Goal: Task Accomplishment & Management: Manage account settings

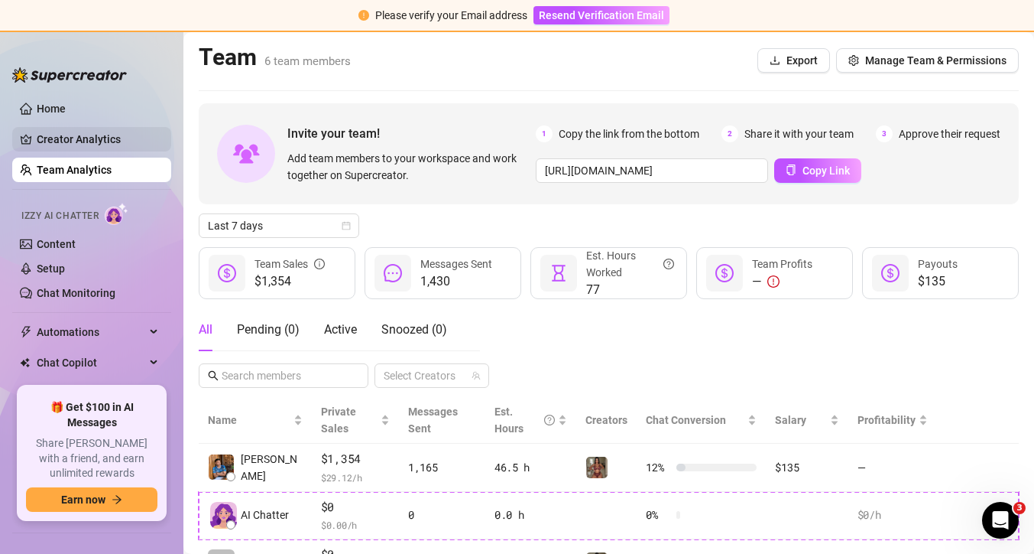
click at [133, 136] on link "Creator Analytics" at bounding box center [98, 139] width 122 height 24
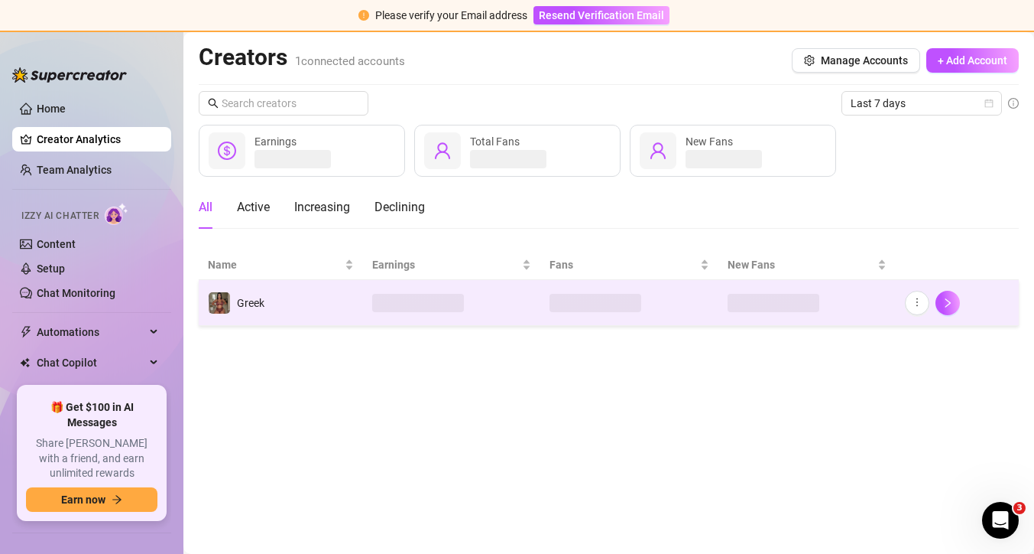
click at [303, 304] on td "Greek" at bounding box center [281, 303] width 164 height 46
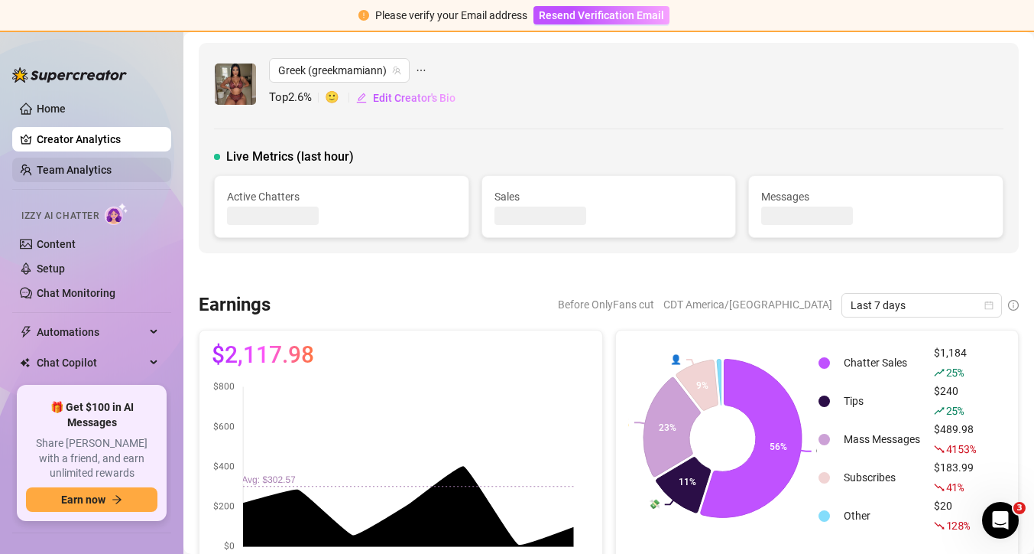
click at [106, 174] on link "Team Analytics" at bounding box center [74, 170] width 75 height 12
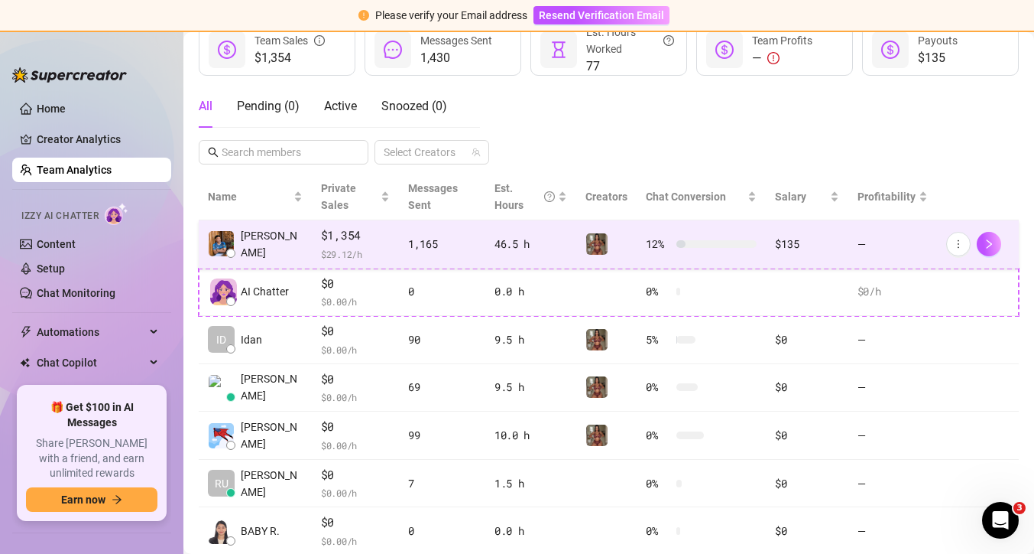
scroll to position [271, 0]
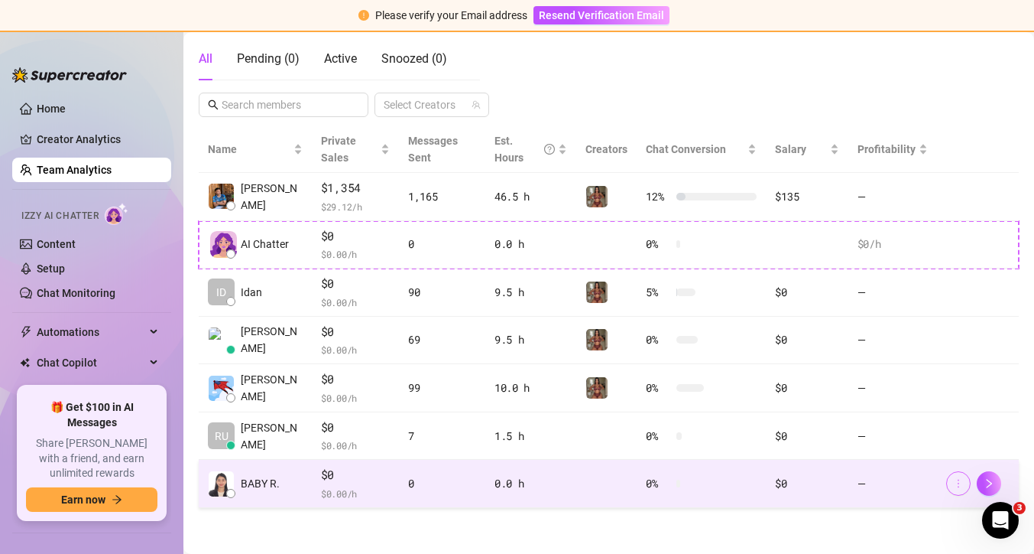
click at [960, 479] on icon "more" at bounding box center [958, 483] width 11 height 11
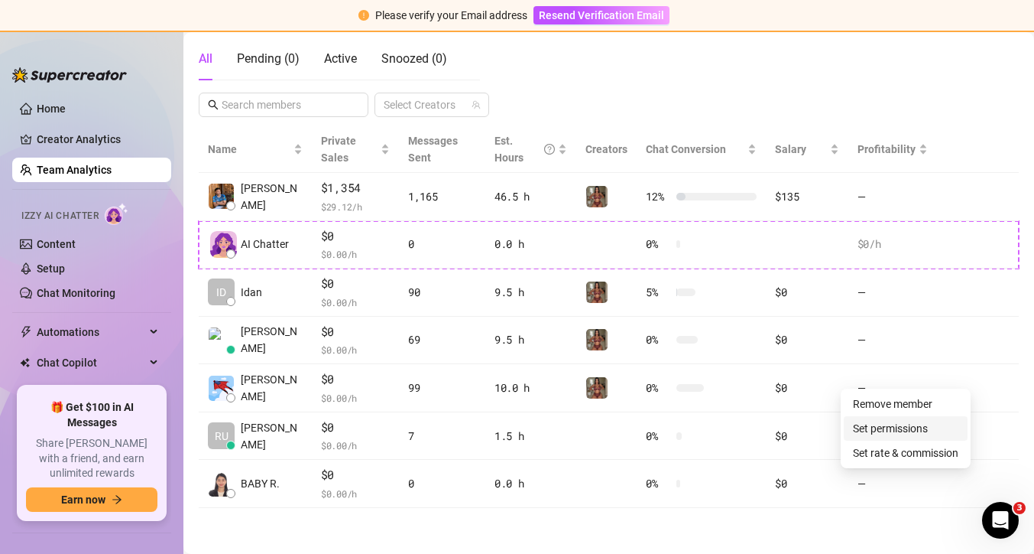
click at [928, 433] on link "Set permissions" at bounding box center [890, 428] width 75 height 12
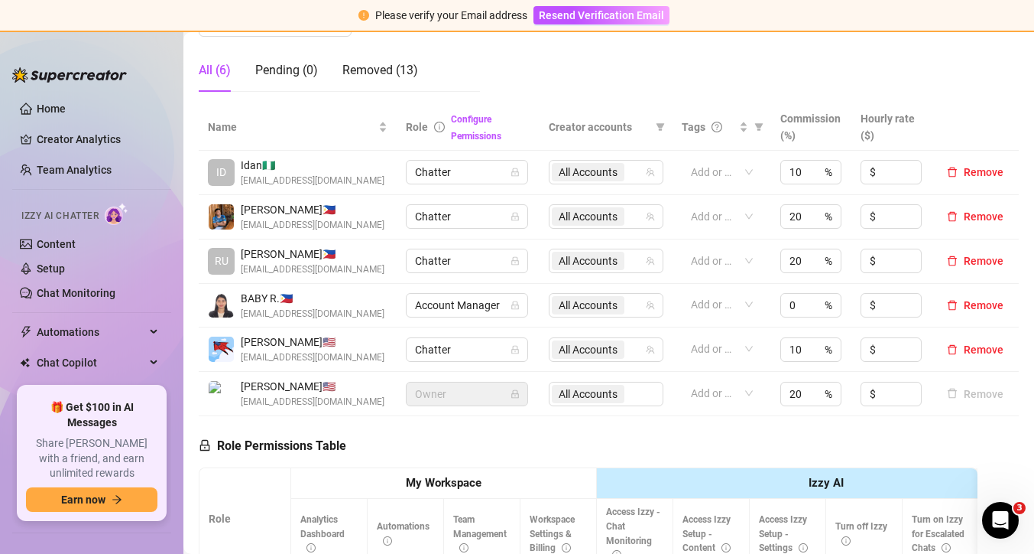
scroll to position [271, 0]
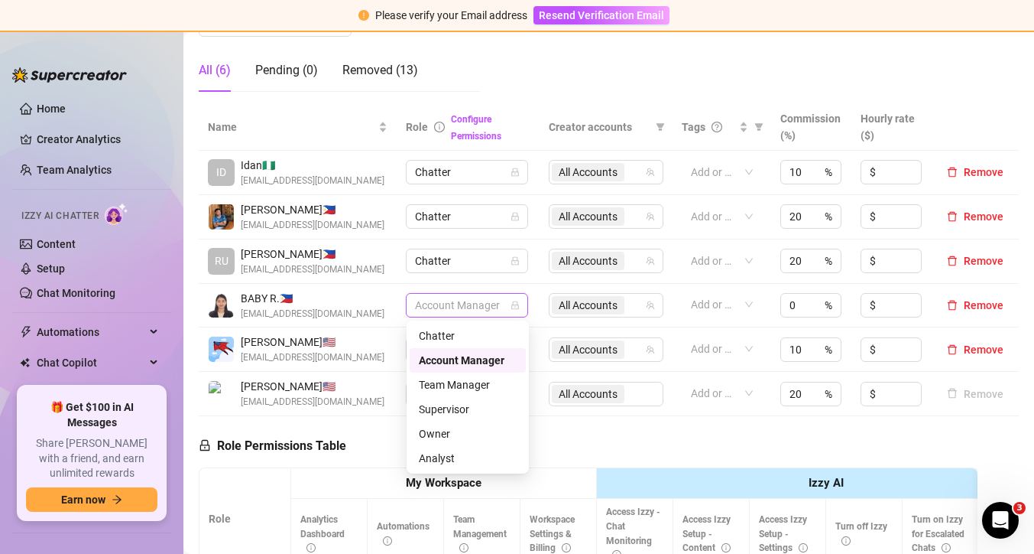
click at [505, 305] on span "Account Manager" at bounding box center [467, 305] width 104 height 23
click at [479, 385] on div "Team Manager" at bounding box center [468, 384] width 98 height 17
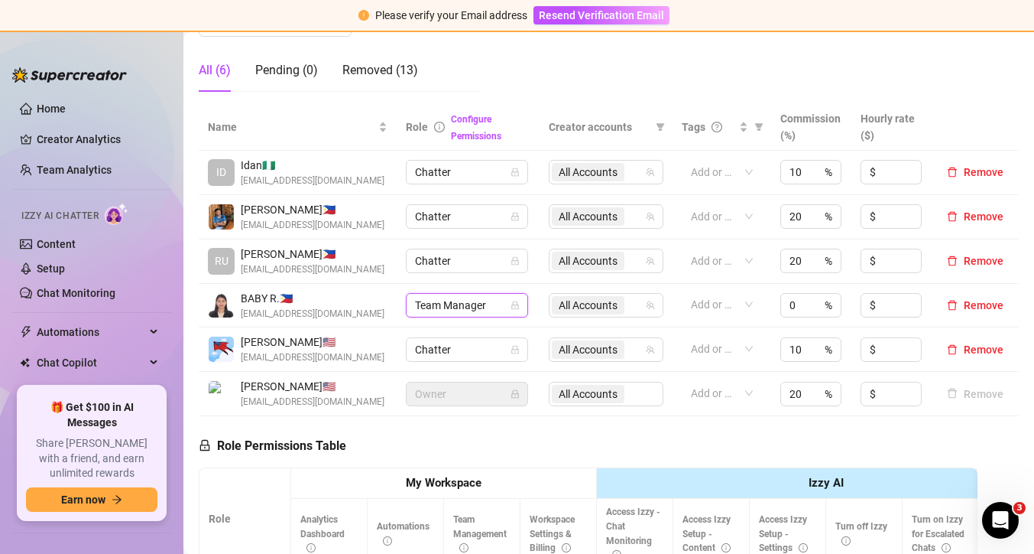
click at [491, 310] on span "Team Manager" at bounding box center [467, 305] width 104 height 23
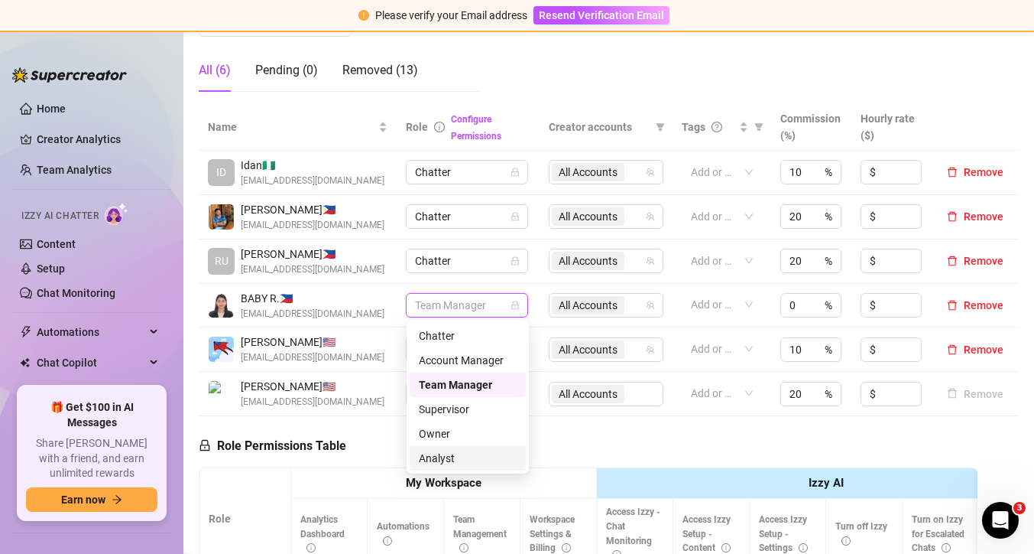
click at [456, 458] on div "Analyst" at bounding box center [468, 458] width 98 height 17
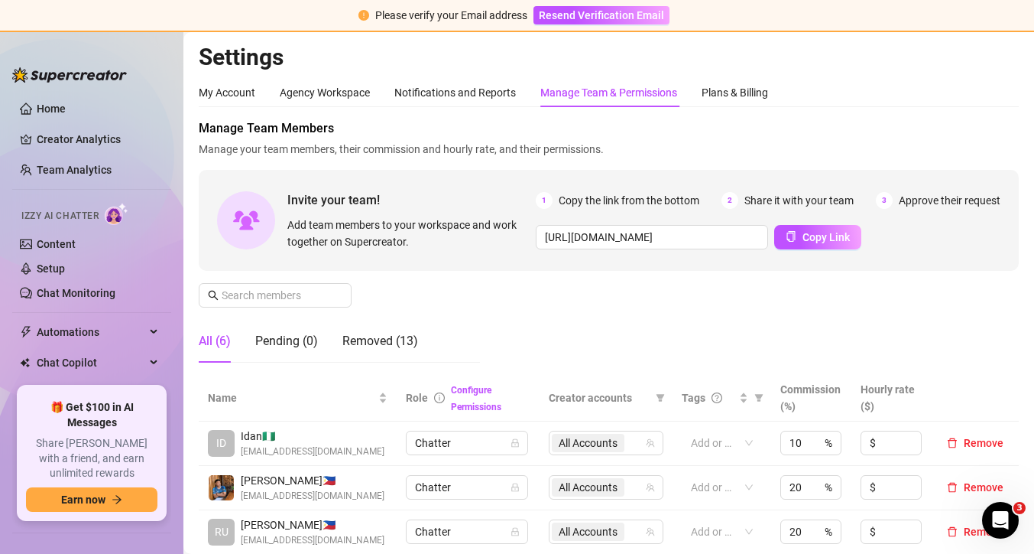
scroll to position [22, 0]
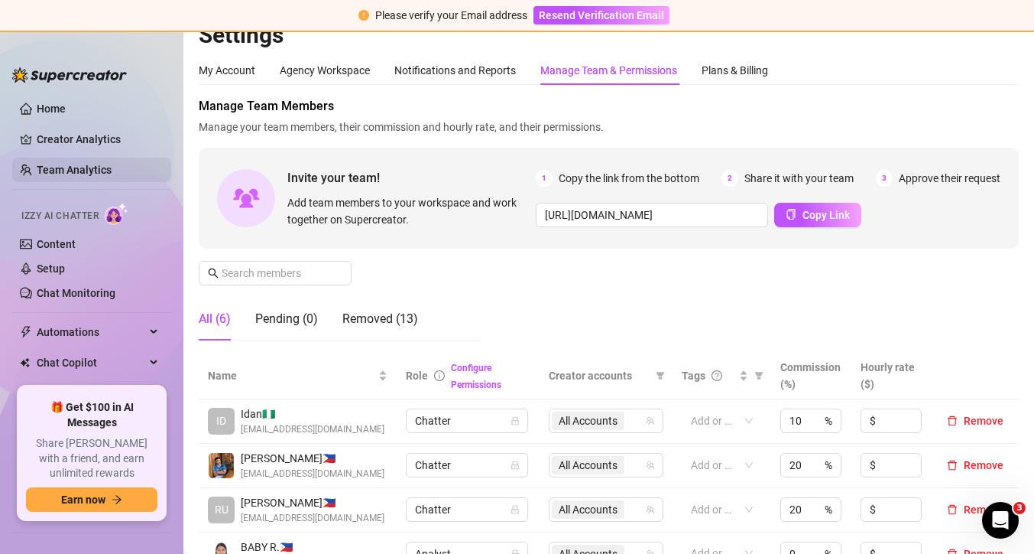
click at [91, 170] on link "Team Analytics" at bounding box center [74, 170] width 75 height 12
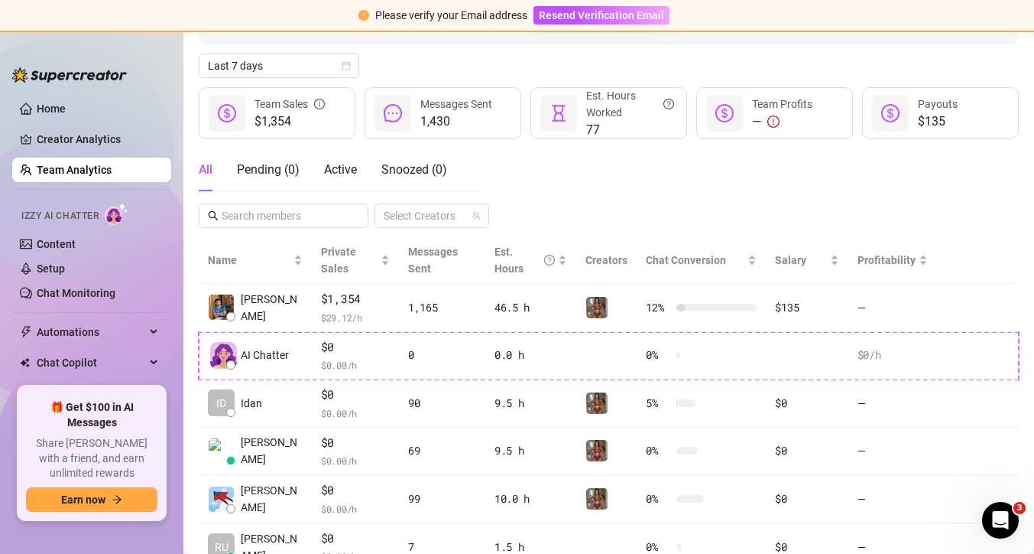
scroll to position [147, 0]
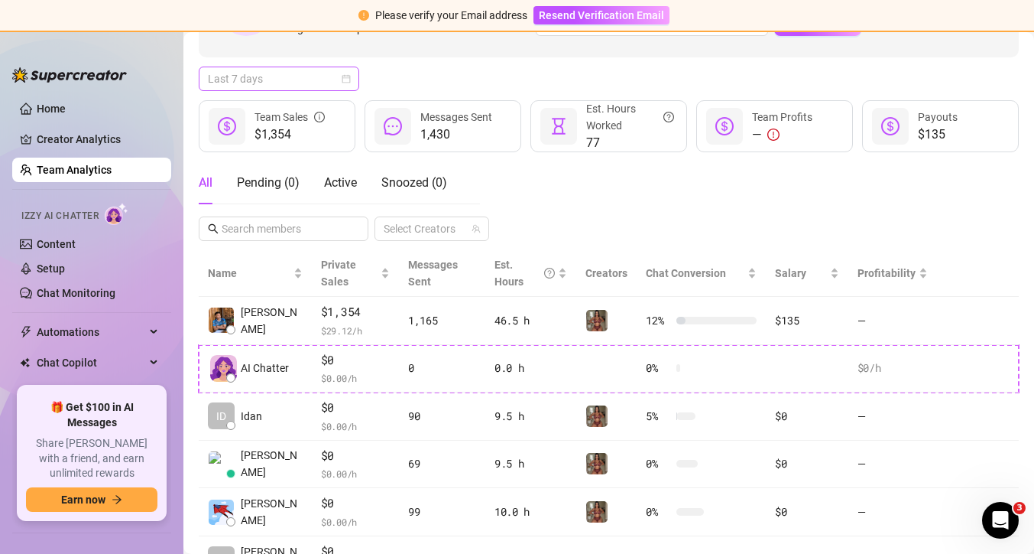
click at [323, 80] on span "Last 7 days" at bounding box center [279, 78] width 142 height 23
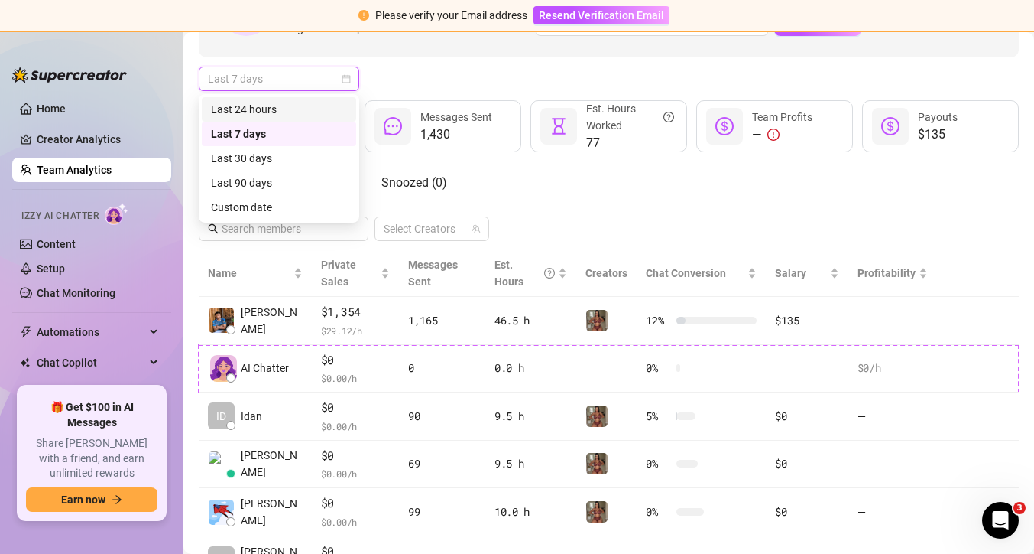
click at [304, 115] on div "Last 24 hours" at bounding box center [279, 109] width 136 height 17
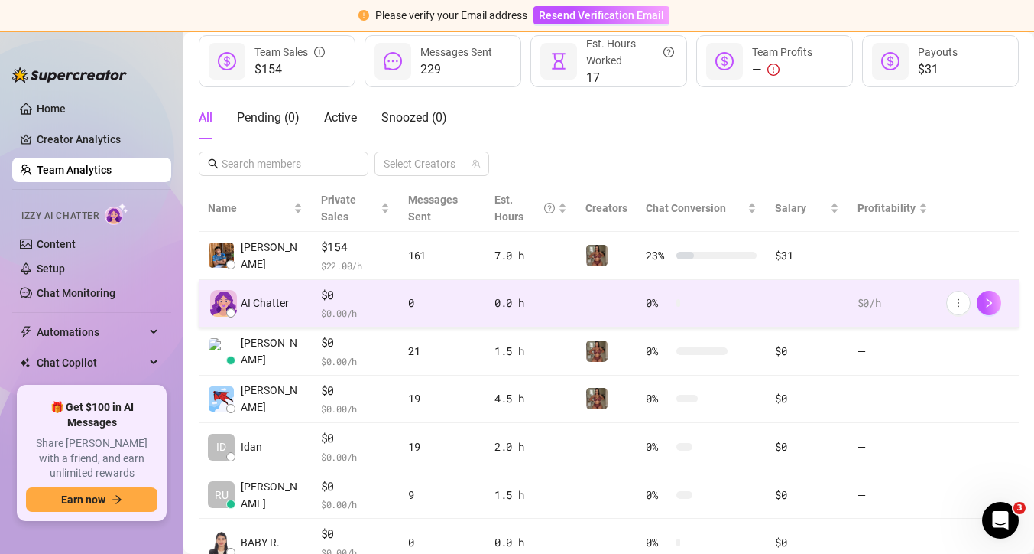
scroll to position [271, 0]
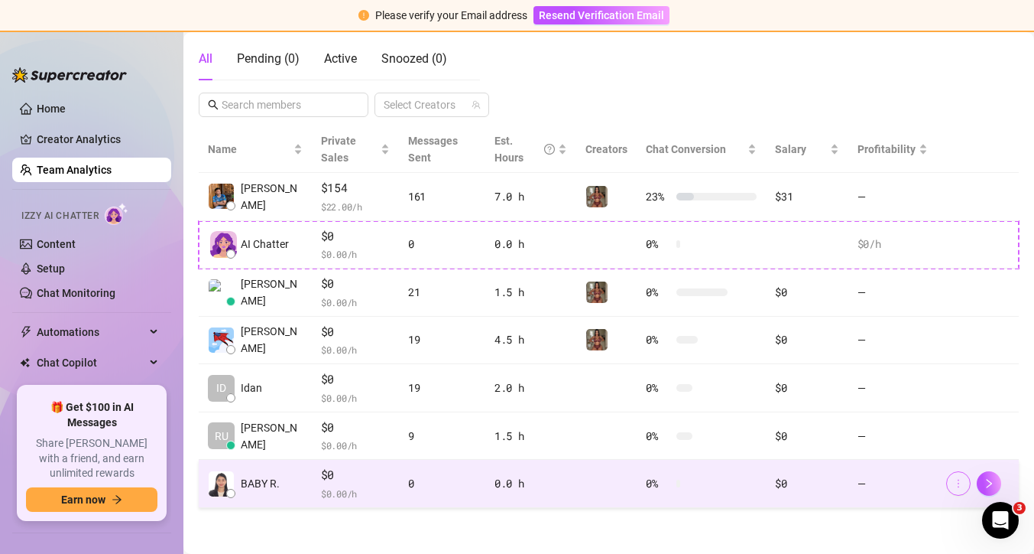
click at [966, 479] on button "button" at bounding box center [958, 483] width 24 height 24
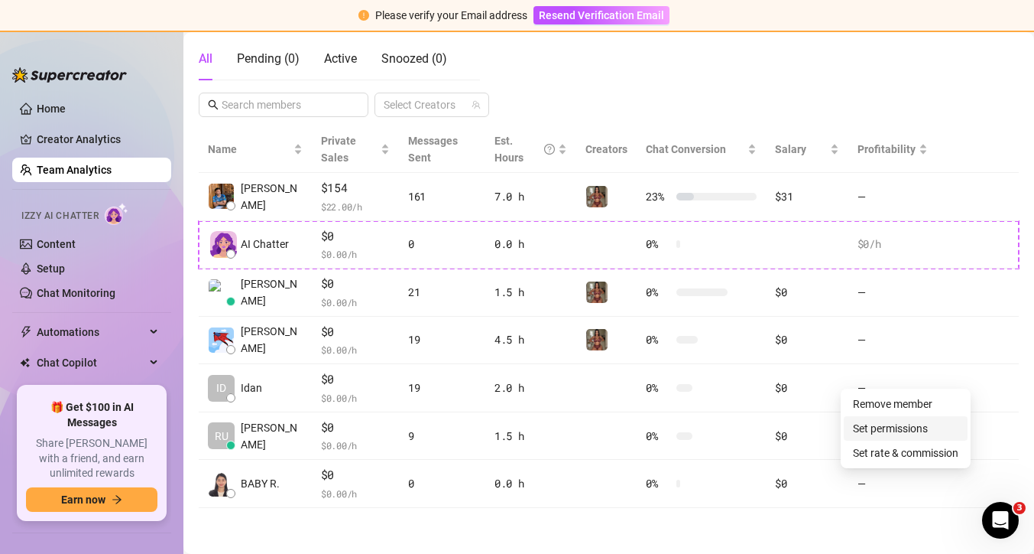
click at [926, 428] on link "Set permissions" at bounding box center [890, 428] width 75 height 12
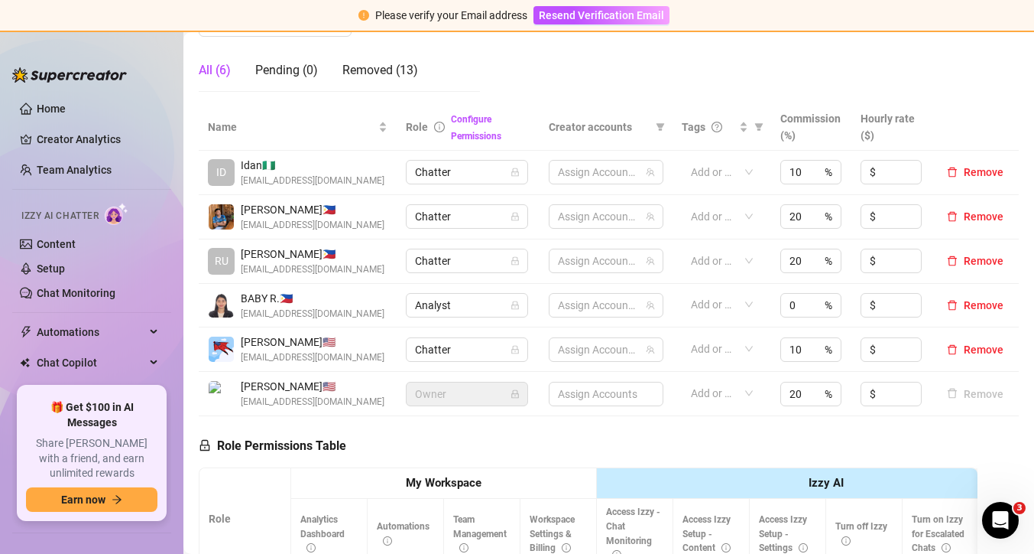
scroll to position [271, 0]
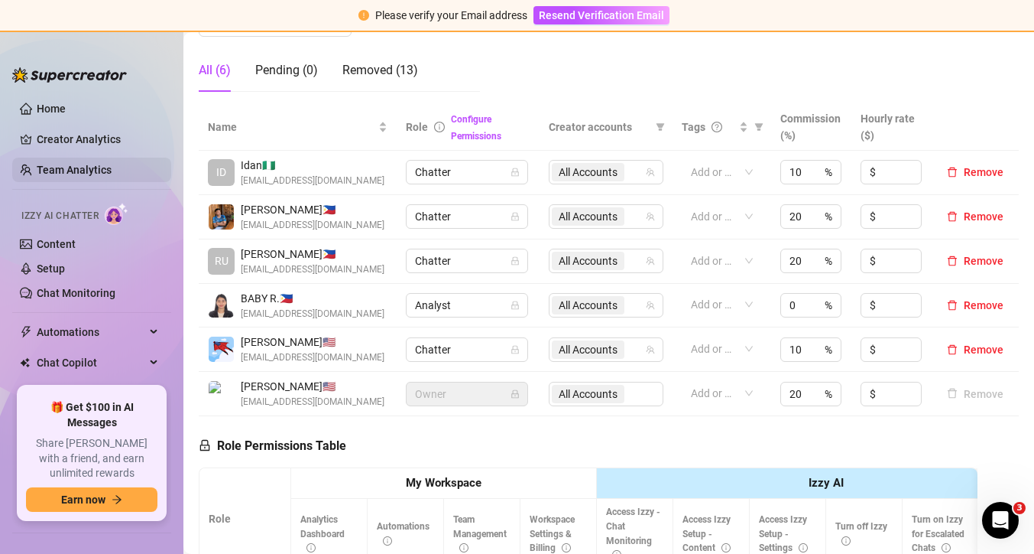
click at [98, 164] on link "Team Analytics" at bounding box center [74, 170] width 75 height 12
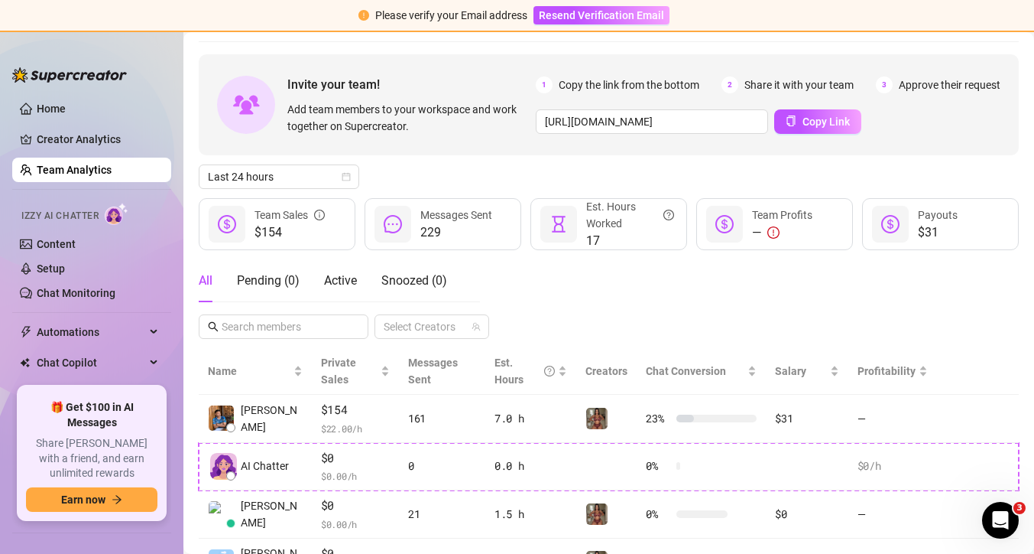
scroll to position [47, 0]
click at [352, 170] on div "Last 24 hours" at bounding box center [279, 178] width 161 height 24
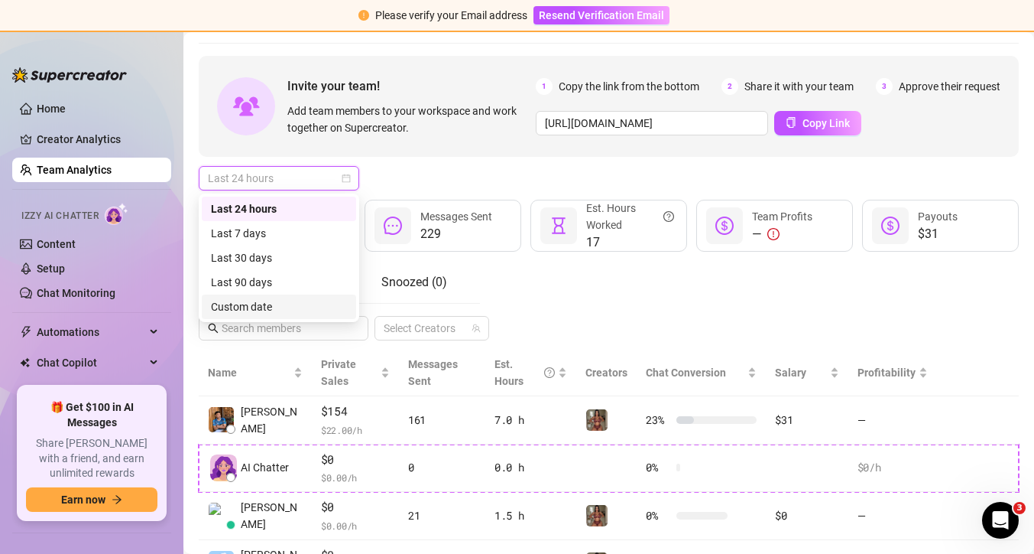
click at [248, 297] on div "Custom date" at bounding box center [279, 306] width 154 height 24
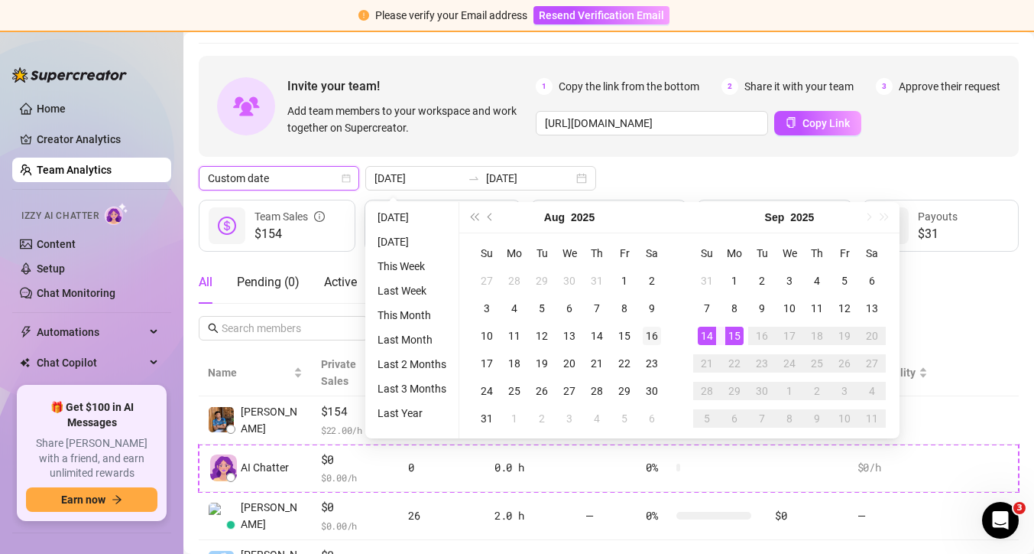
type input "[DATE]"
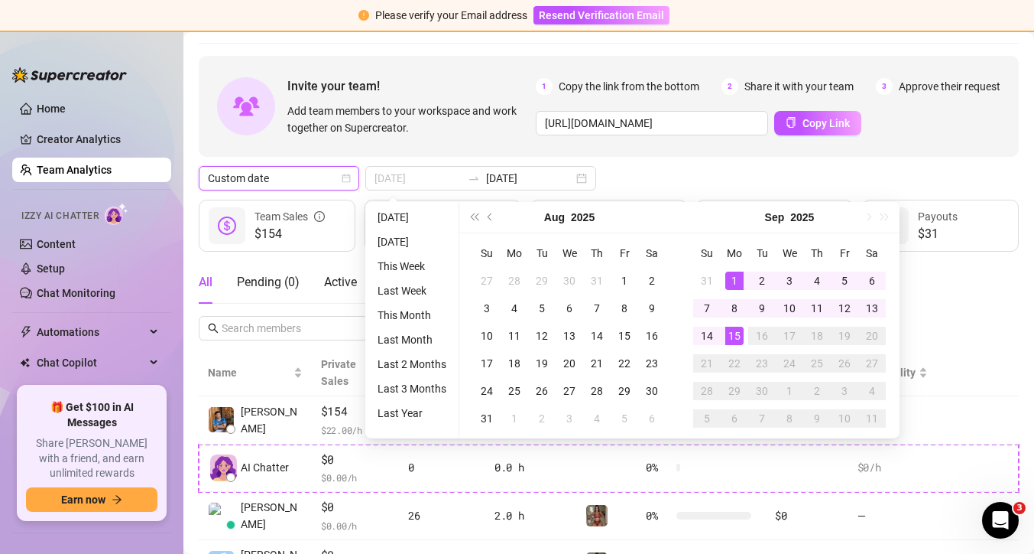
click at [738, 278] on div "1" at bounding box center [735, 280] width 18 height 18
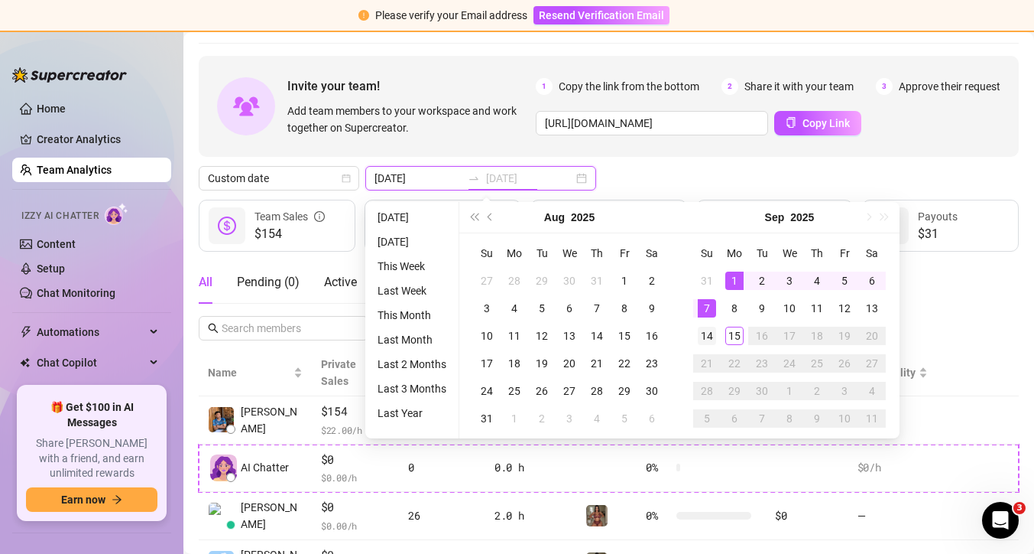
type input "[DATE]"
click at [709, 333] on div "14" at bounding box center [707, 335] width 18 height 18
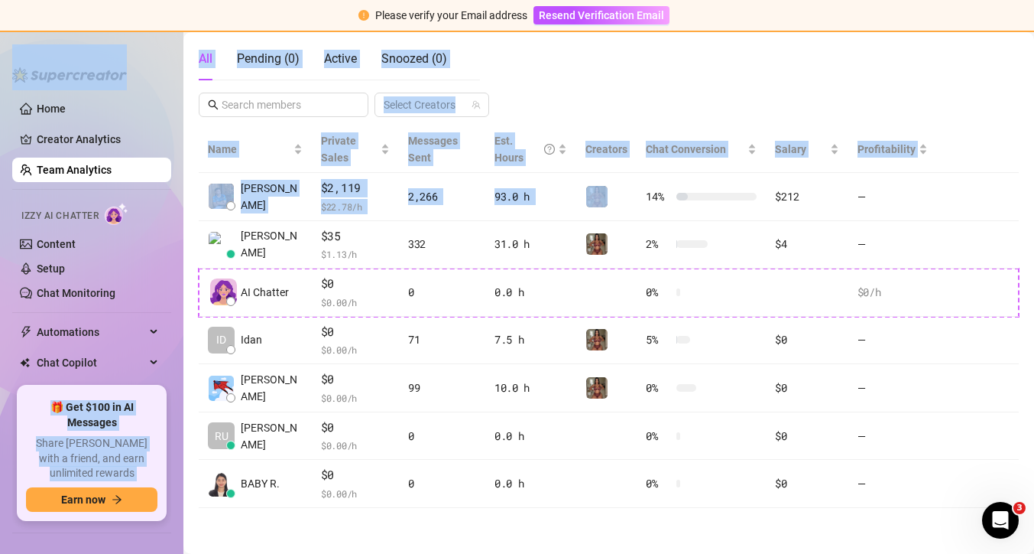
scroll to position [0, 0]
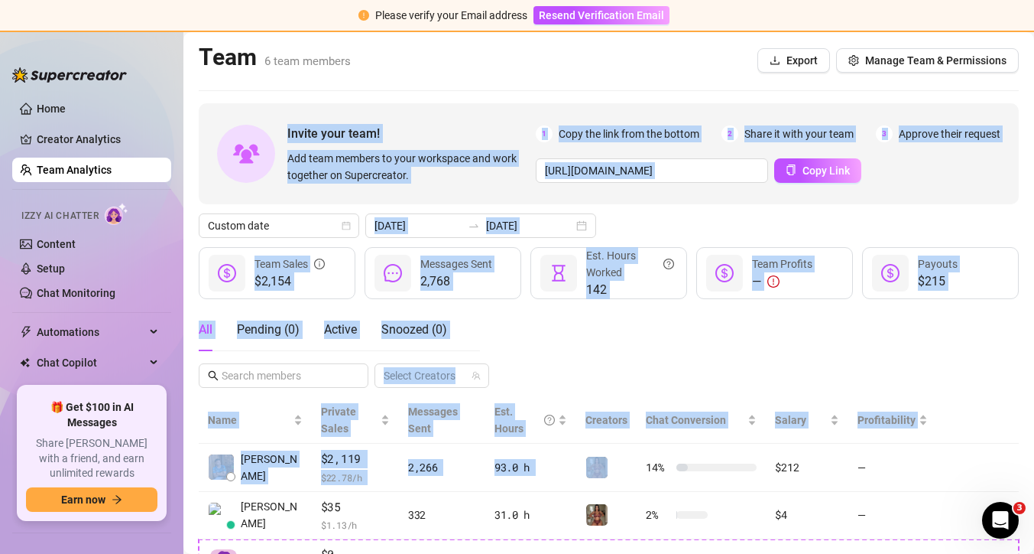
drag, startPoint x: 672, startPoint y: 179, endPoint x: 365, endPoint y: 167, distance: 307.6
click at [359, 164] on div "Invite your team! Add team members to your workspace and work together on Super…" at bounding box center [609, 440] width 820 height 675
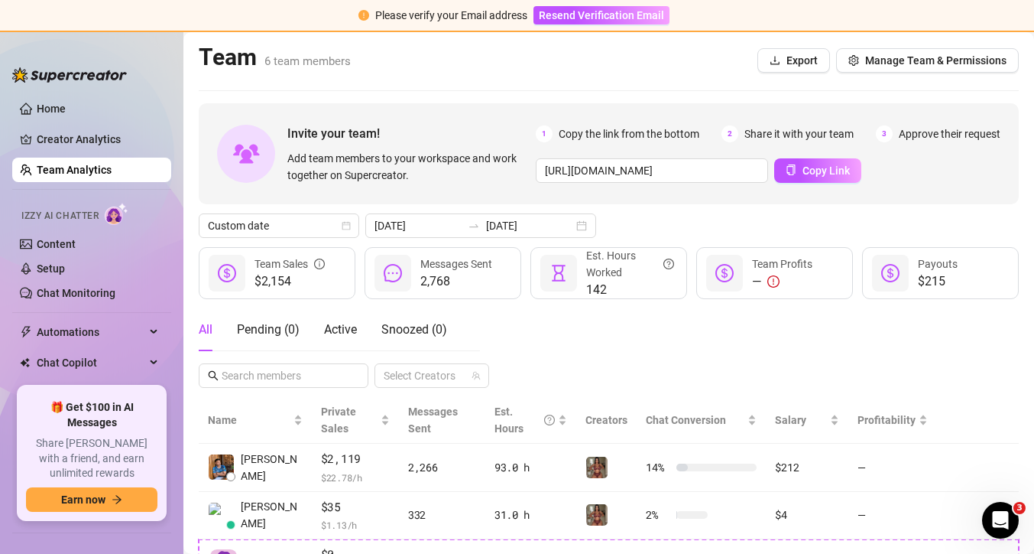
click at [416, 91] on main "Team 6 team members Export Manage Team & Permissions Invite your team! Add team…" at bounding box center [608, 428] width 851 height 792
click at [274, 331] on div "Pending ( 0 )" at bounding box center [268, 329] width 63 height 18
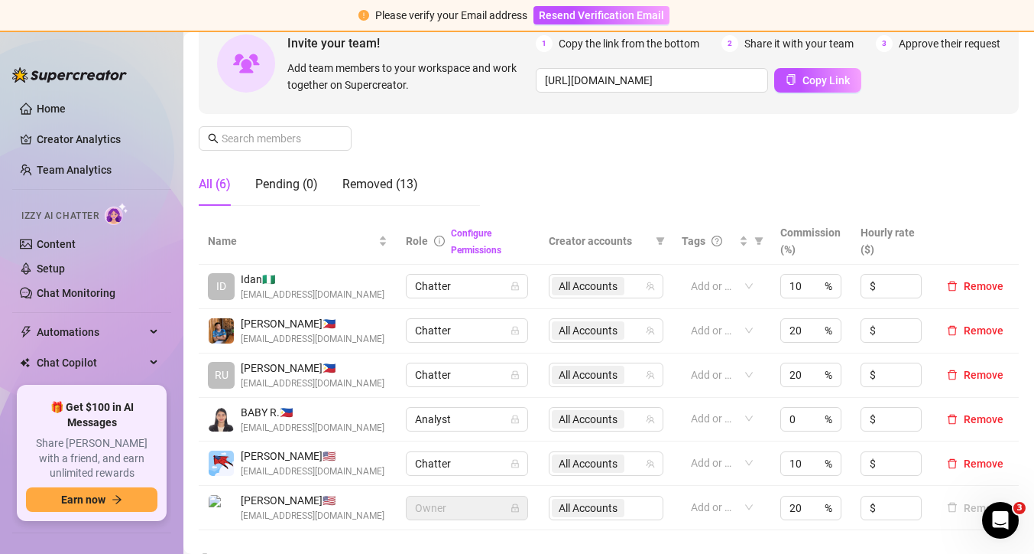
scroll to position [155, 0]
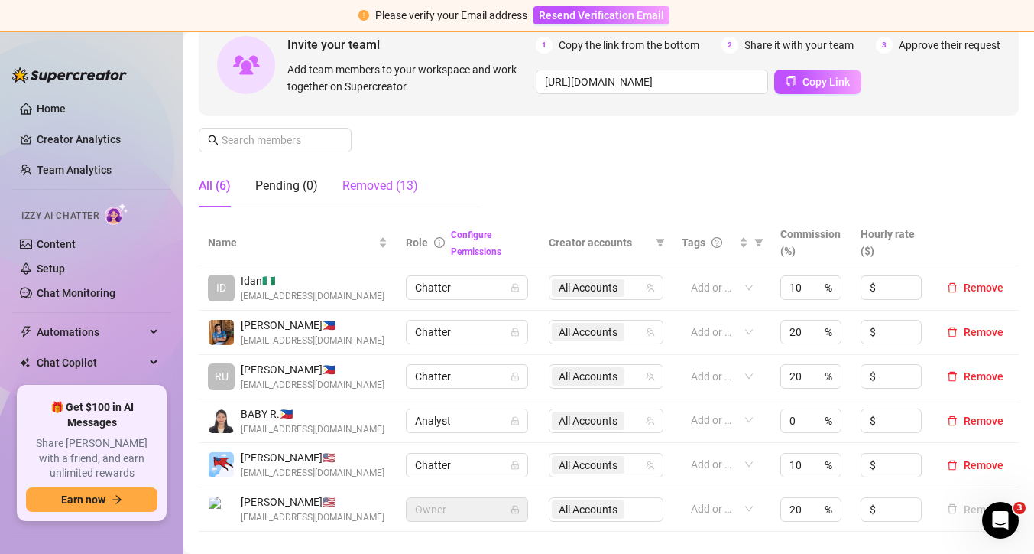
click at [401, 190] on div "Removed (13)" at bounding box center [381, 186] width 76 height 18
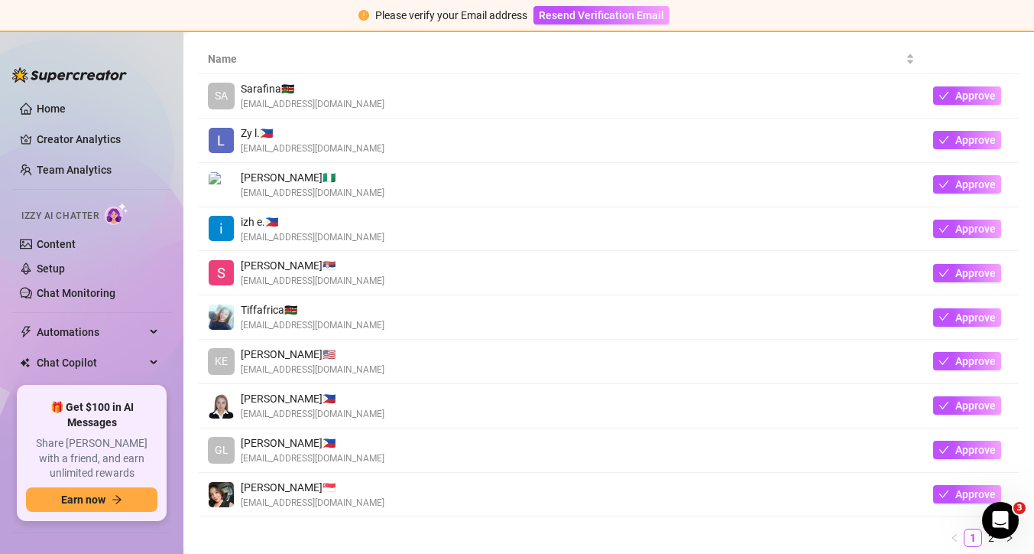
scroll to position [333, 0]
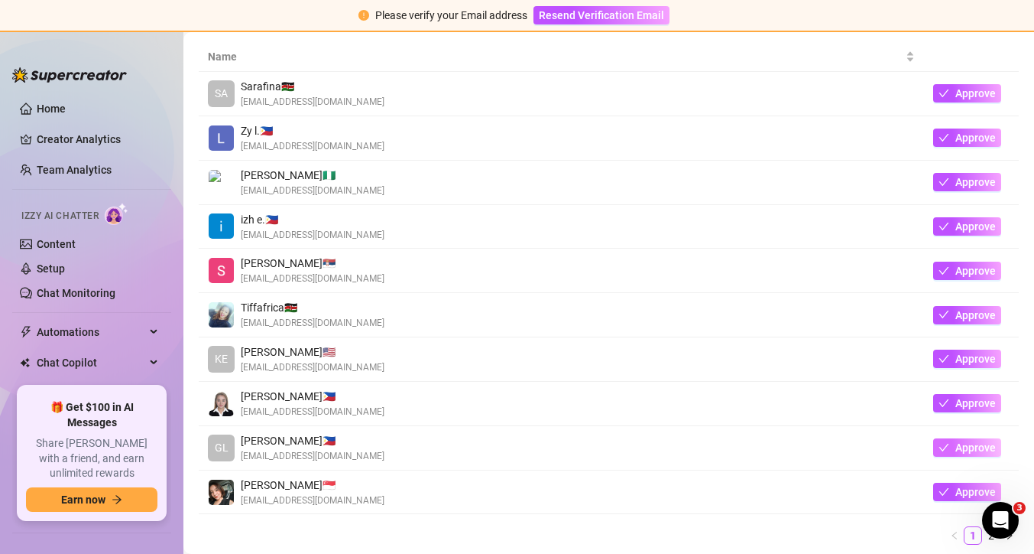
click at [959, 446] on span "Approve" at bounding box center [976, 447] width 41 height 12
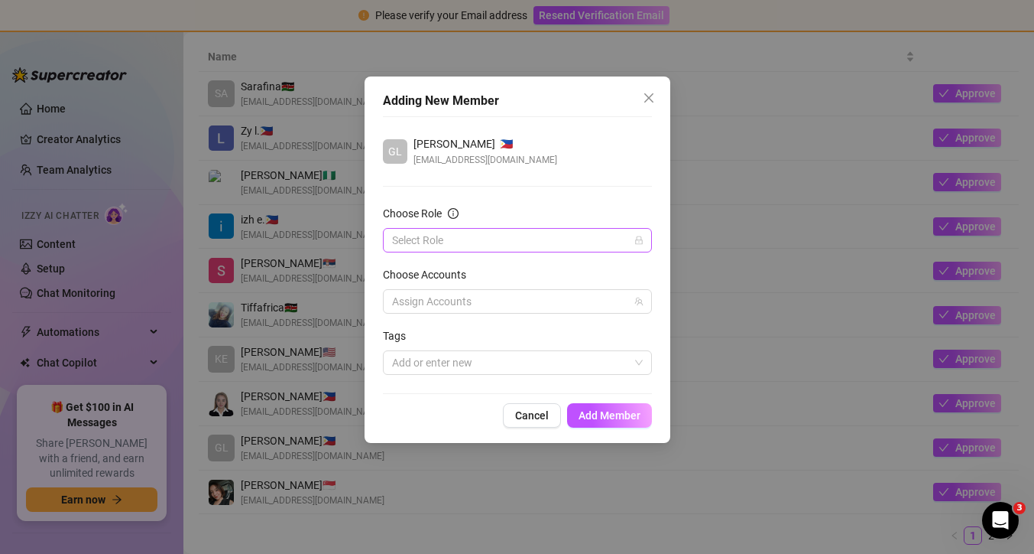
click at [596, 243] on input "Choose Role" at bounding box center [510, 240] width 237 height 23
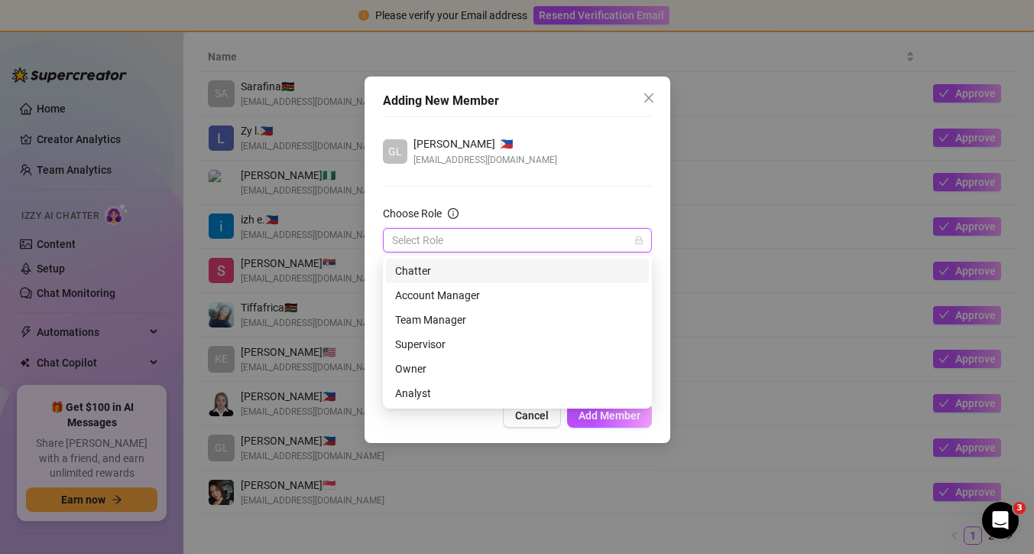
click at [463, 267] on div "Chatter" at bounding box center [517, 270] width 245 height 17
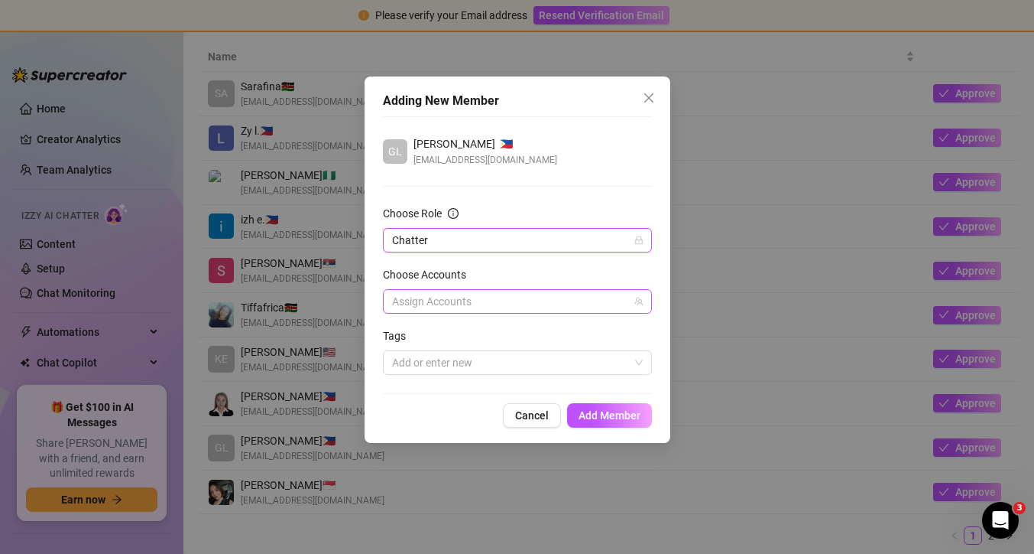
click at [479, 298] on div at bounding box center [509, 301] width 247 height 21
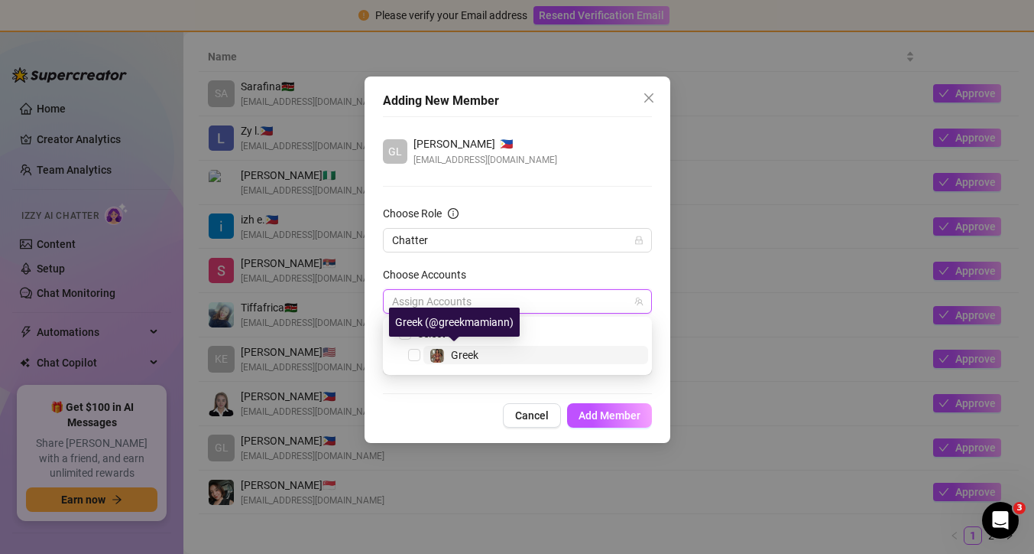
click at [469, 359] on span "Greek" at bounding box center [465, 355] width 28 height 12
checkbox input "true"
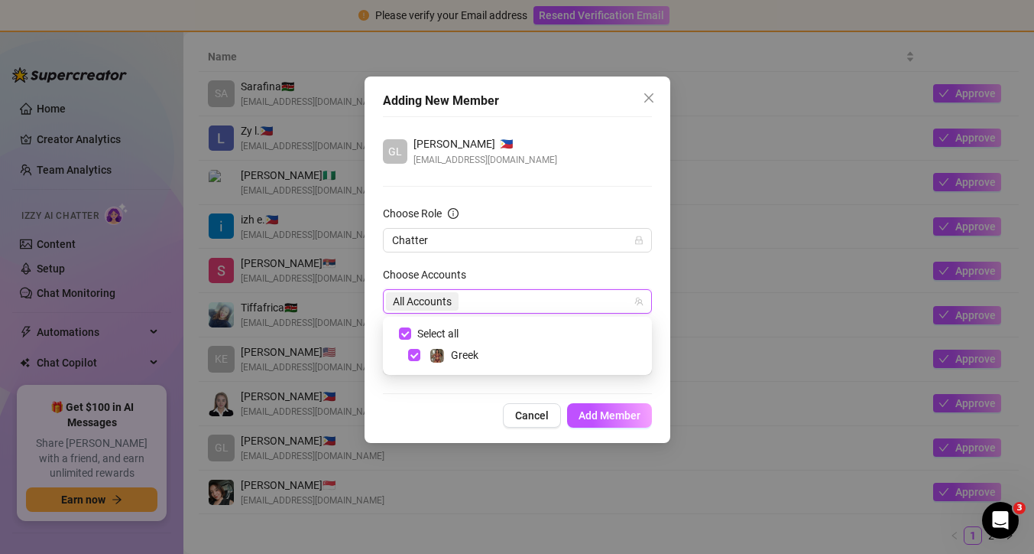
click at [617, 414] on span "Add Member" at bounding box center [610, 415] width 62 height 12
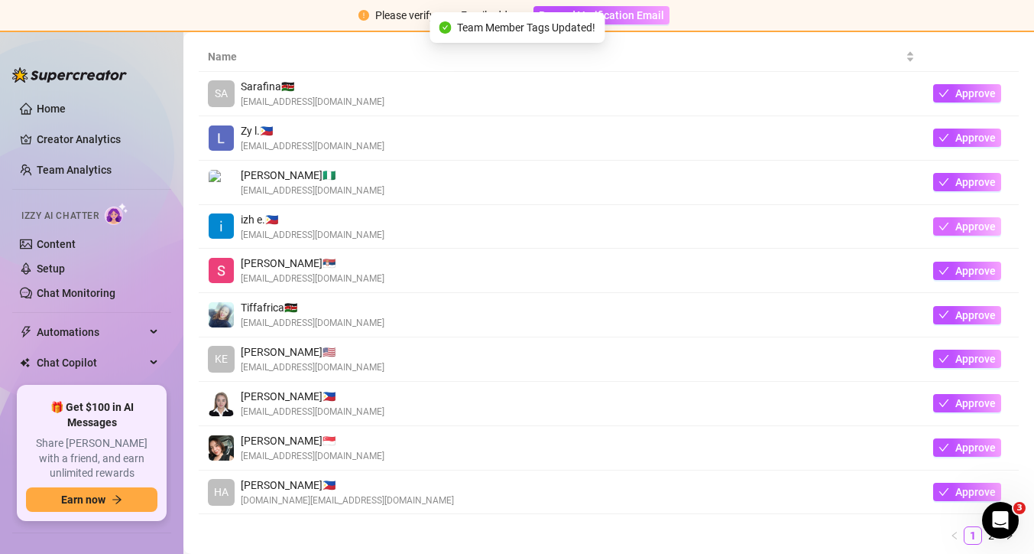
click at [954, 229] on button "Approve" at bounding box center [967, 226] width 68 height 18
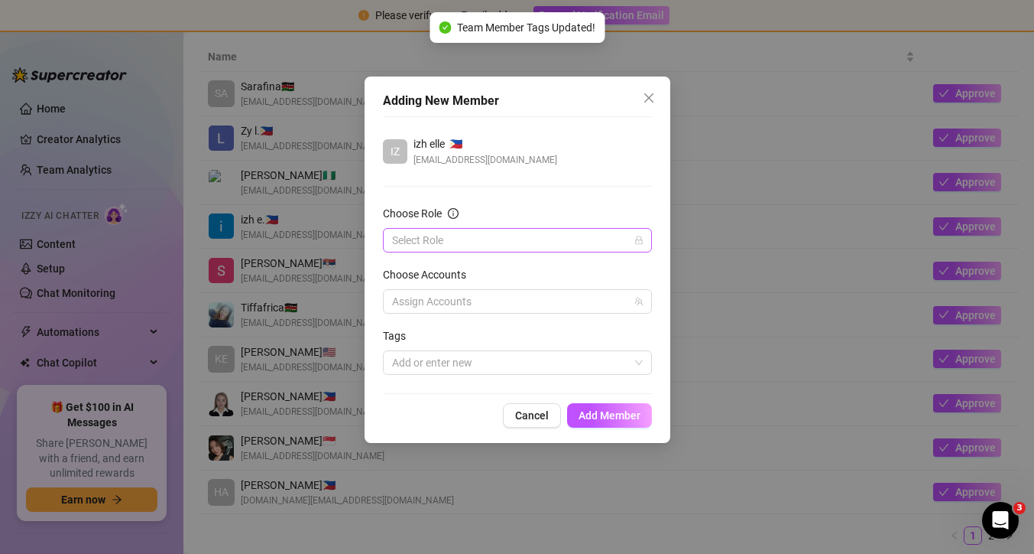
click at [597, 239] on input "Choose Role" at bounding box center [510, 240] width 237 height 23
click at [636, 237] on icon "lock" at bounding box center [638, 240] width 7 height 8
click at [456, 239] on input "Choose Role" at bounding box center [510, 240] width 237 height 23
click at [446, 242] on input "Choose Role" at bounding box center [510, 240] width 237 height 23
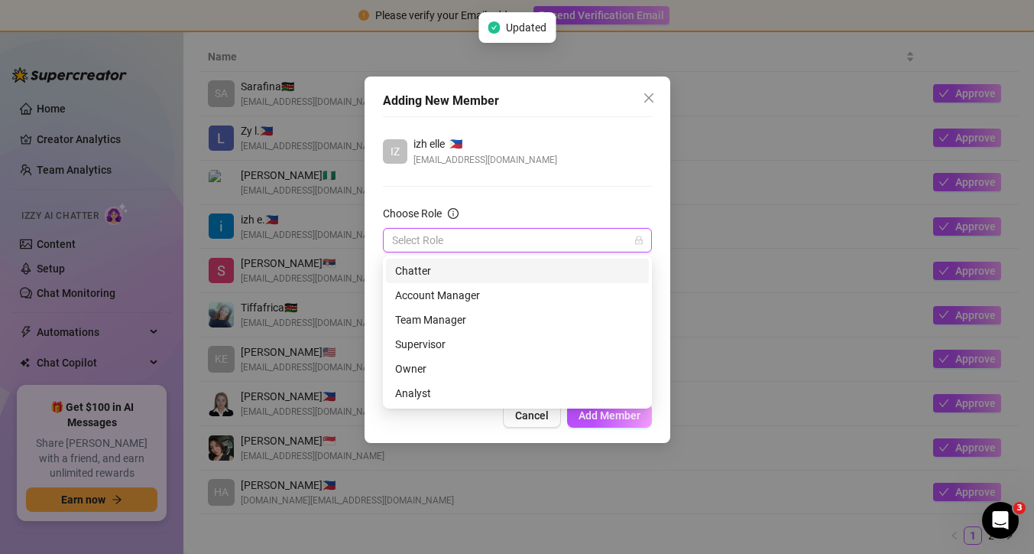
click at [433, 267] on div "Chatter" at bounding box center [517, 270] width 245 height 17
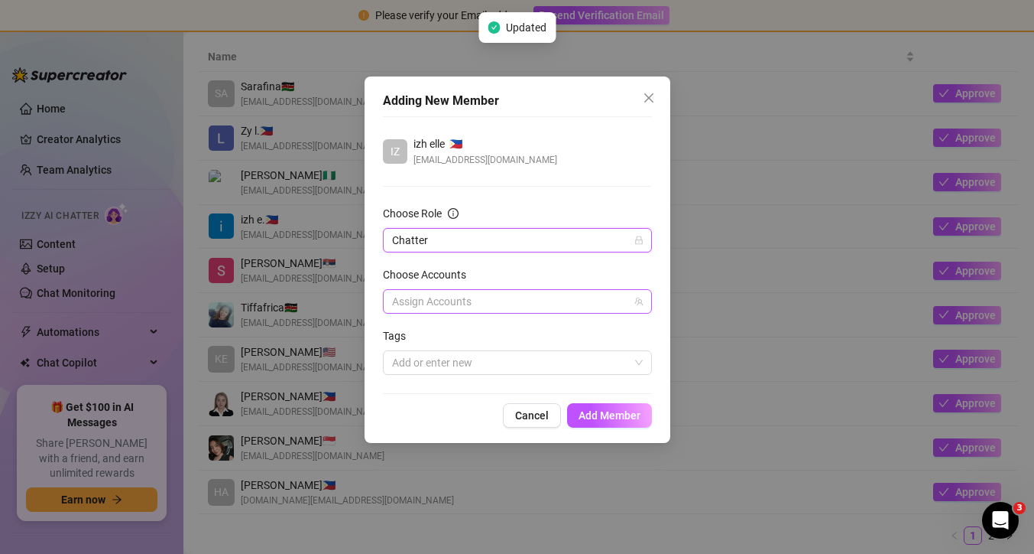
click at [430, 307] on div at bounding box center [509, 301] width 247 height 21
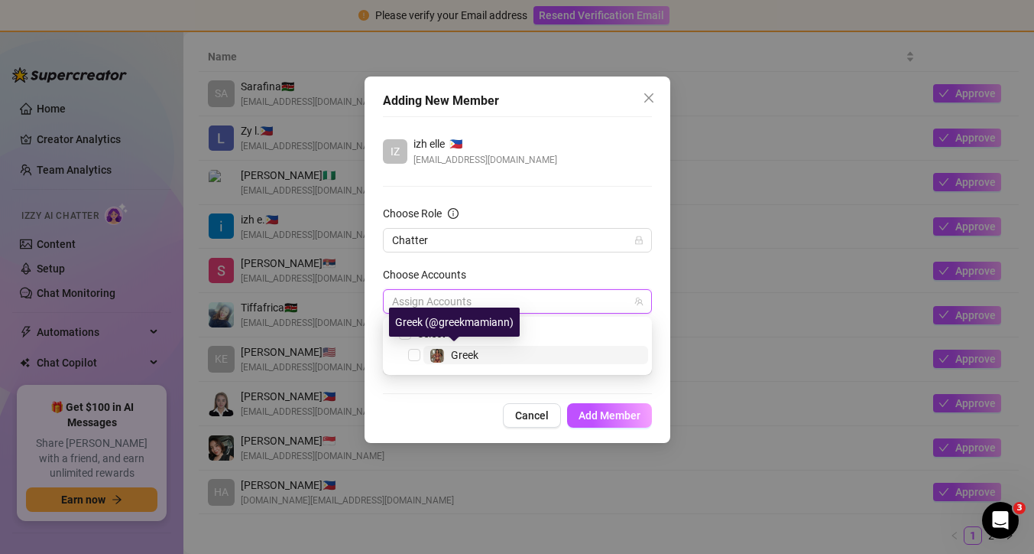
click at [460, 352] on span "Greek" at bounding box center [465, 355] width 28 height 12
checkbox input "true"
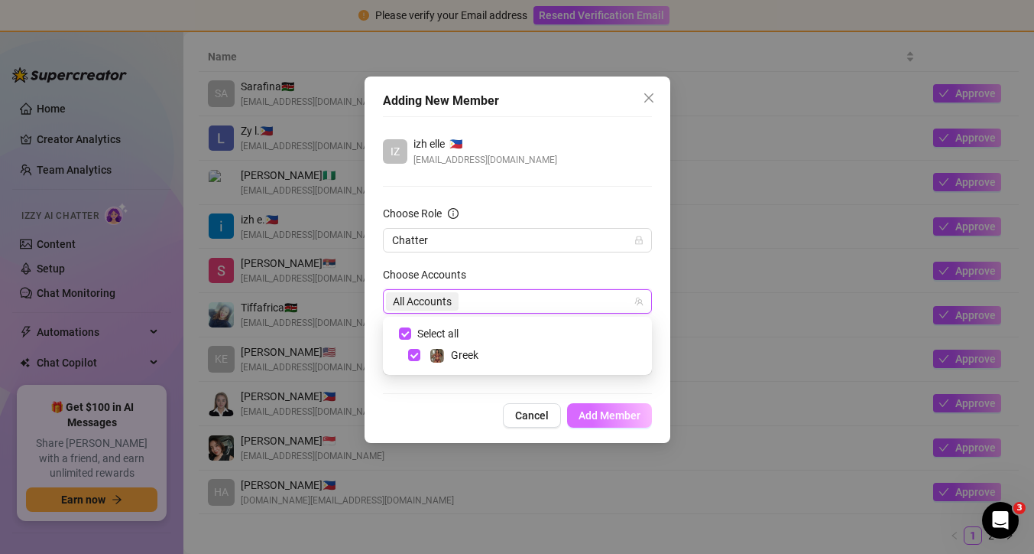
click at [604, 416] on span "Add Member" at bounding box center [610, 415] width 62 height 12
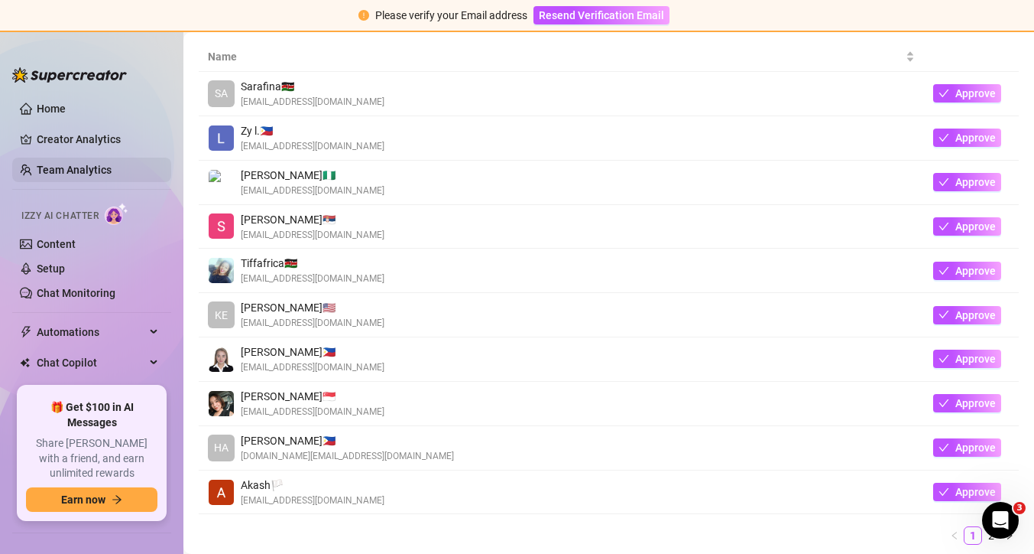
click at [106, 174] on link "Team Analytics" at bounding box center [74, 170] width 75 height 12
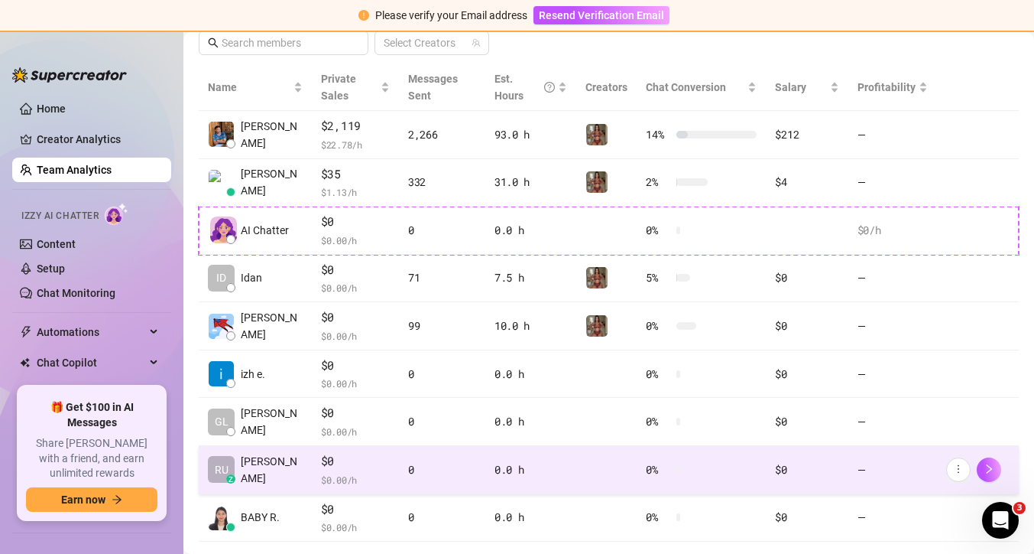
scroll to position [366, 0]
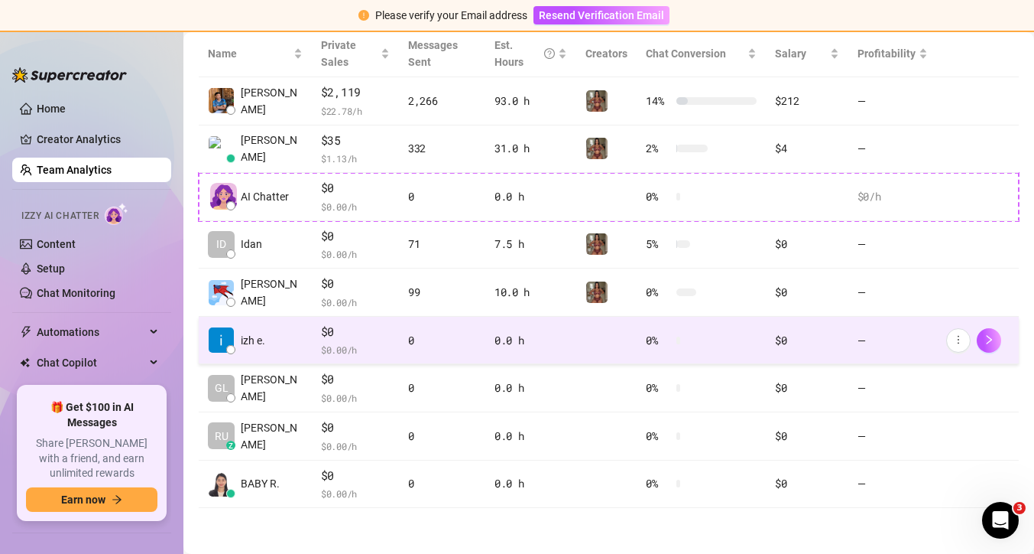
click at [791, 337] on div "$0" at bounding box center [806, 340] width 63 height 17
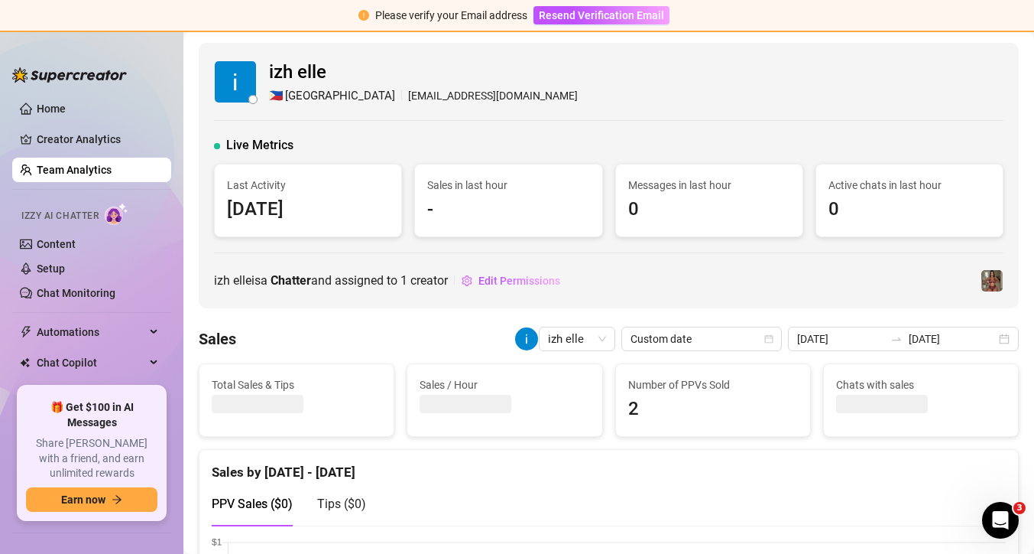
click at [111, 166] on link "Team Analytics" at bounding box center [74, 170] width 75 height 12
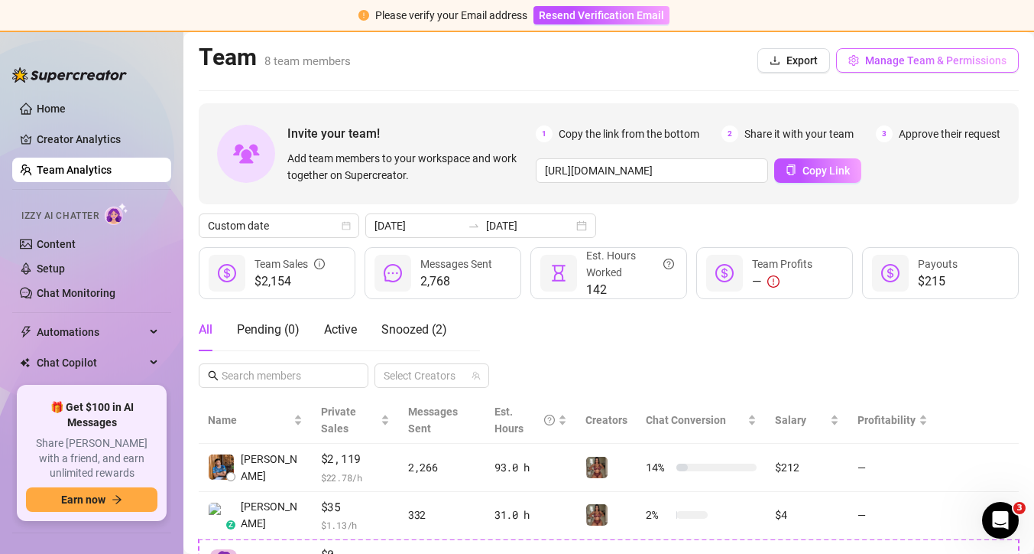
click at [911, 58] on span "Manage Team & Permissions" at bounding box center [935, 60] width 141 height 12
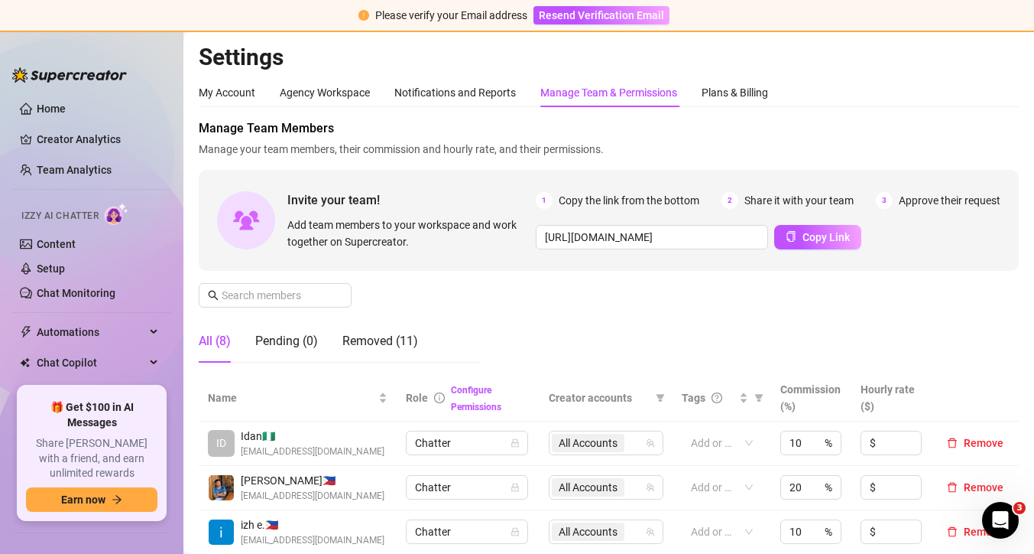
scroll to position [300, 0]
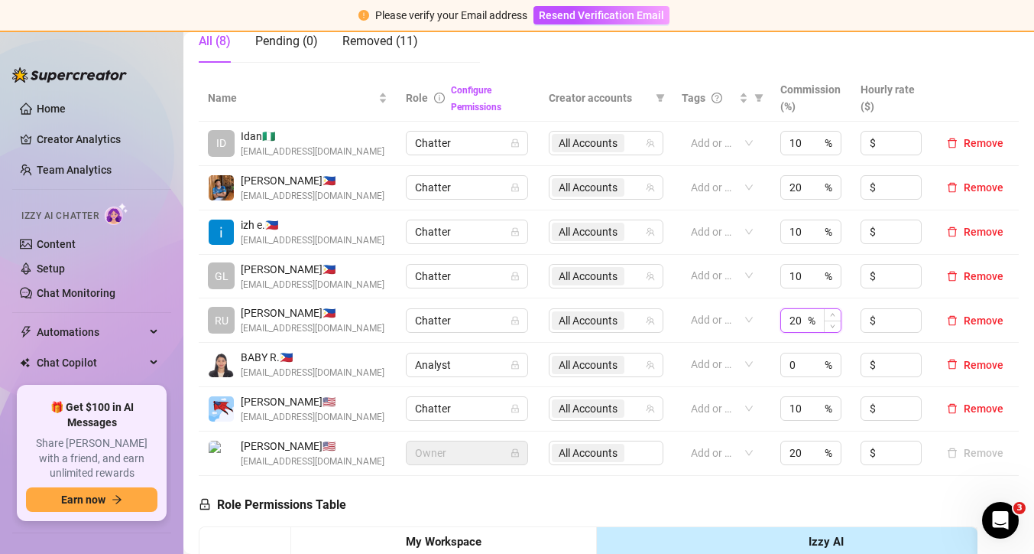
click at [799, 322] on input "20" at bounding box center [797, 320] width 15 height 23
type input "2"
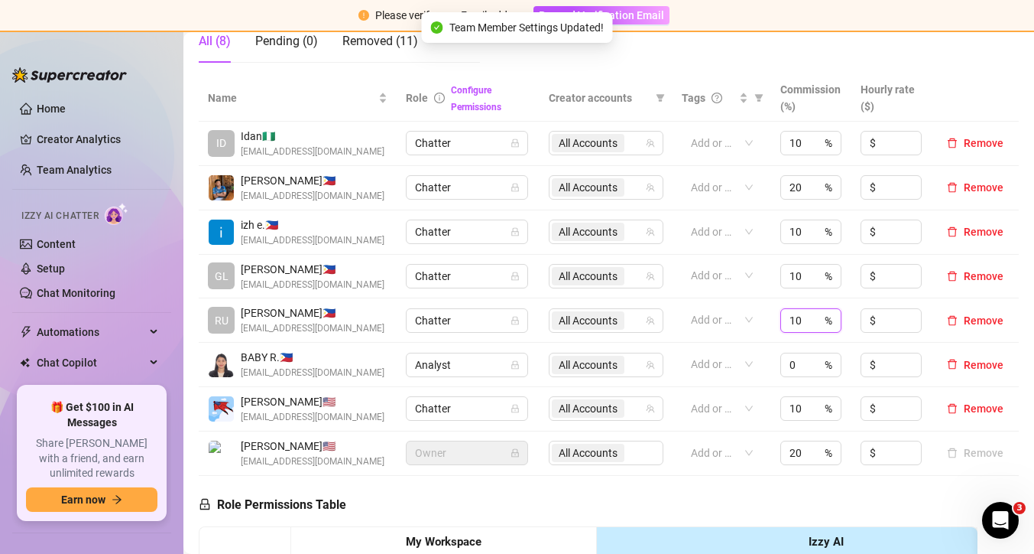
type input "10"
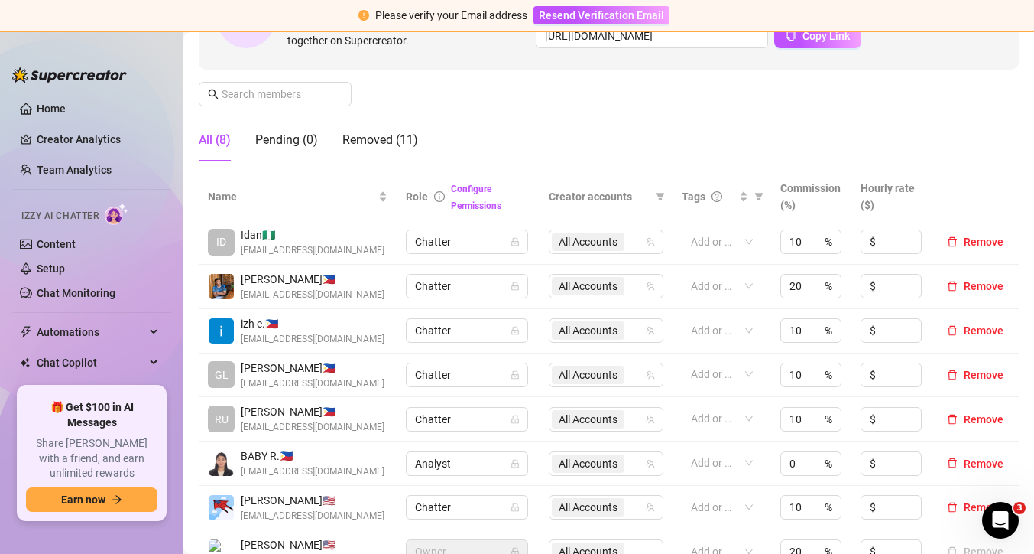
scroll to position [135, 0]
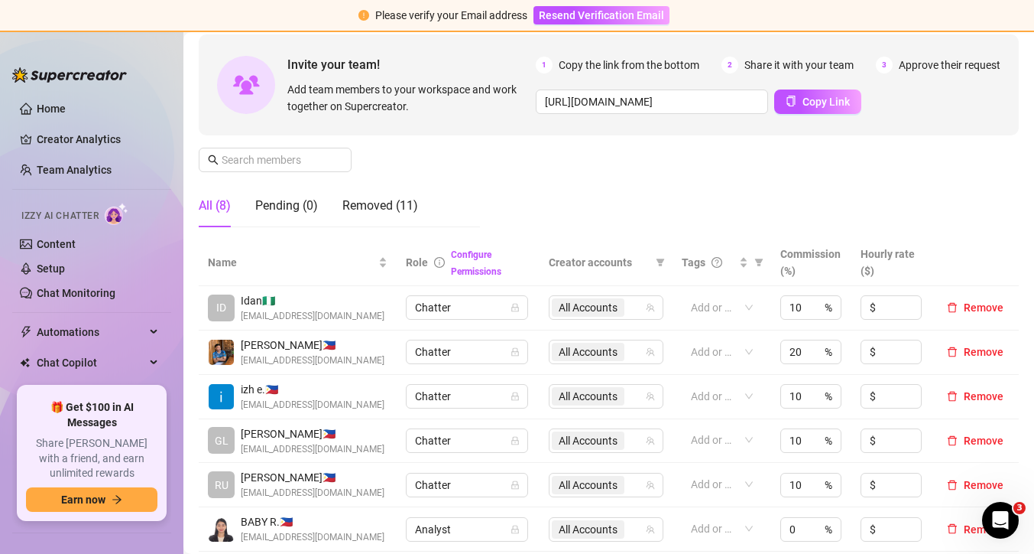
click at [221, 206] on div "All (8)" at bounding box center [215, 205] width 32 height 18
click at [93, 164] on link "Team Analytics" at bounding box center [74, 170] width 75 height 12
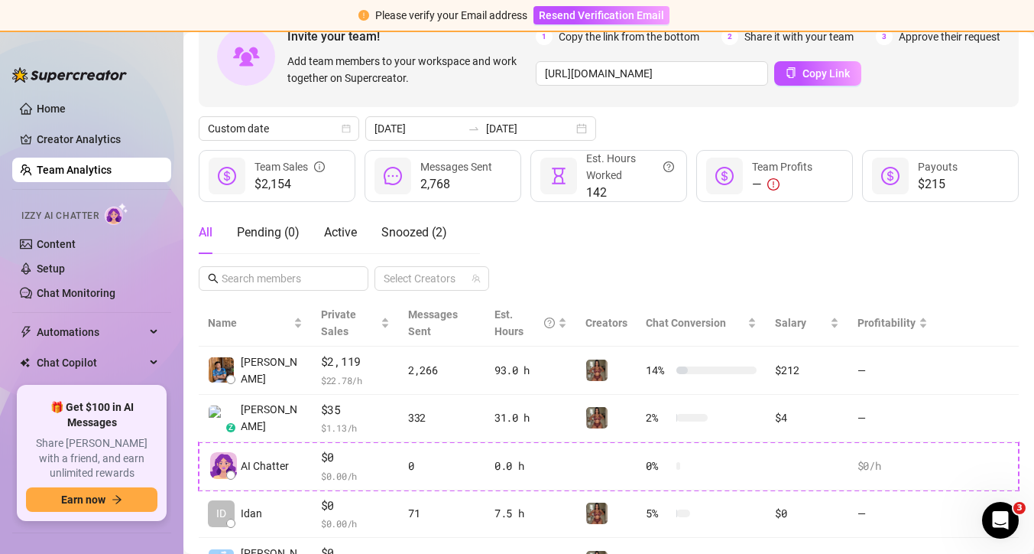
scroll to position [51, 0]
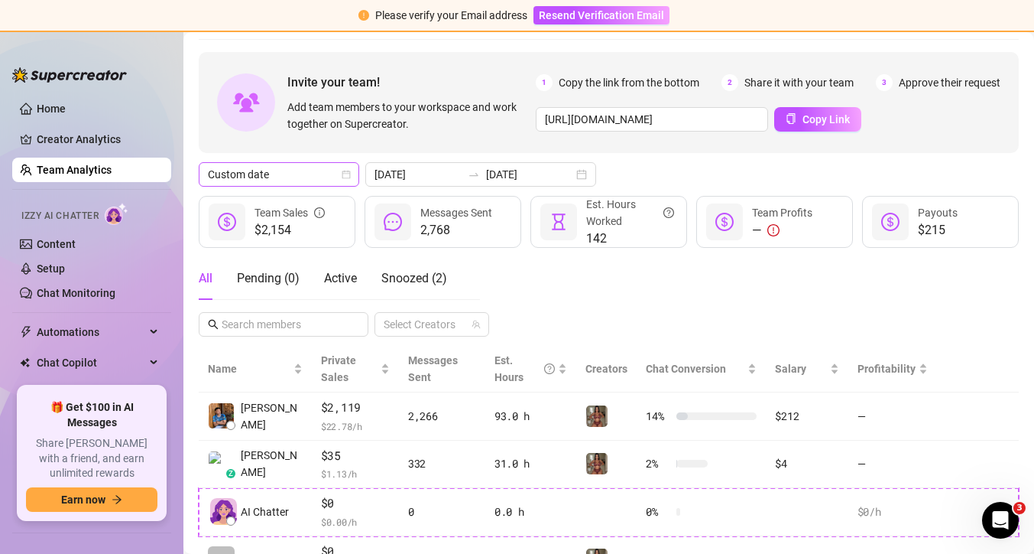
click at [348, 172] on icon "calendar" at bounding box center [346, 174] width 9 height 9
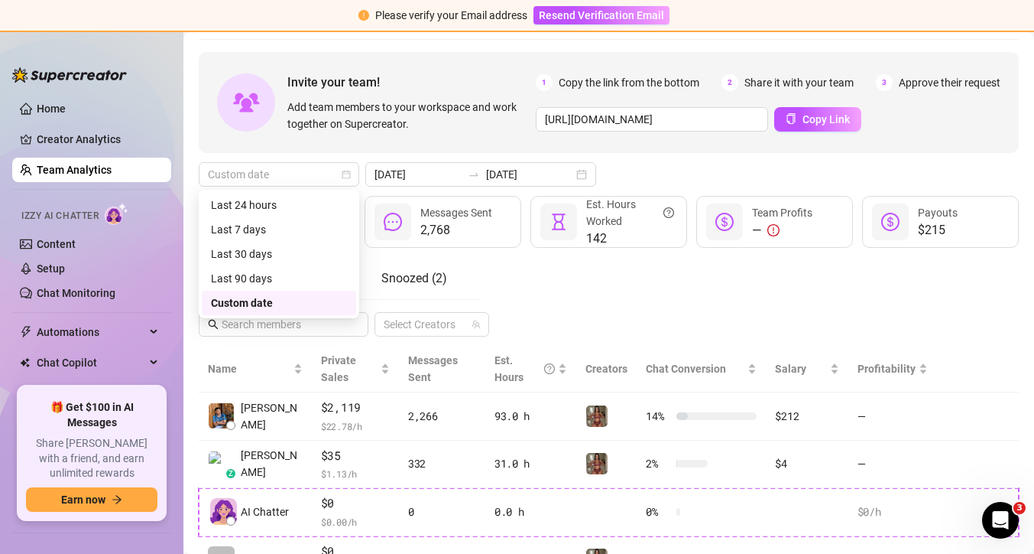
click at [280, 300] on div "Custom date" at bounding box center [279, 302] width 136 height 17
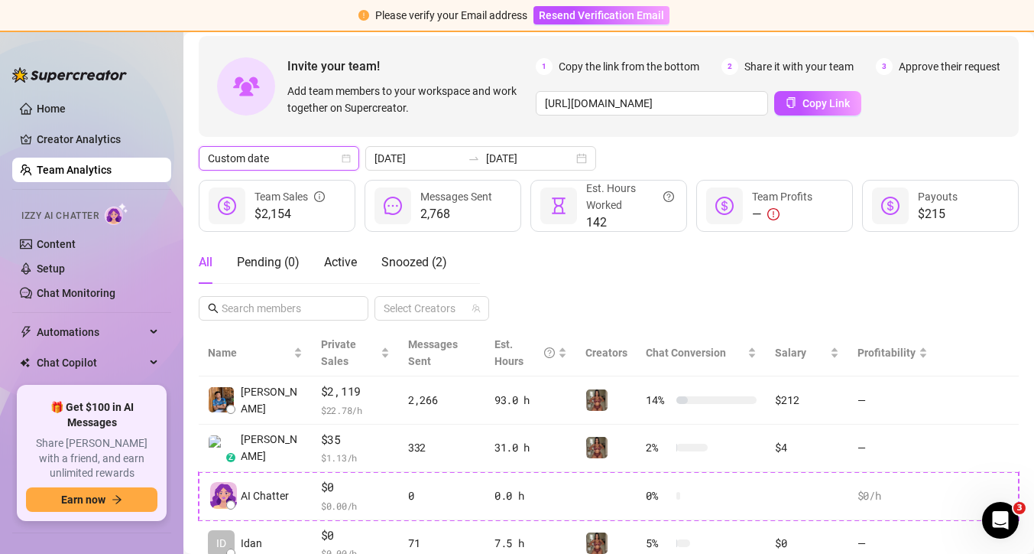
scroll to position [0, 0]
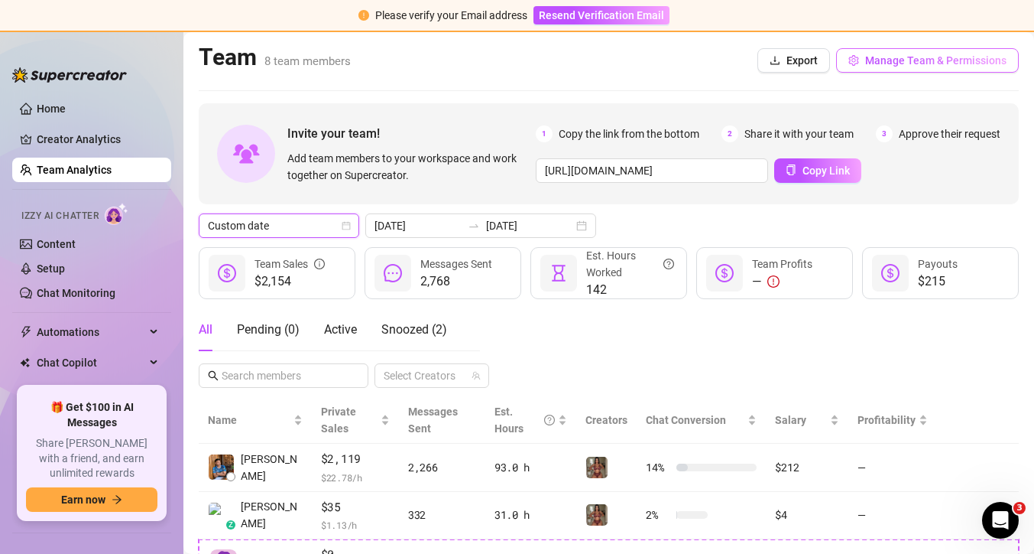
click at [896, 64] on span "Manage Team & Permissions" at bounding box center [935, 60] width 141 height 12
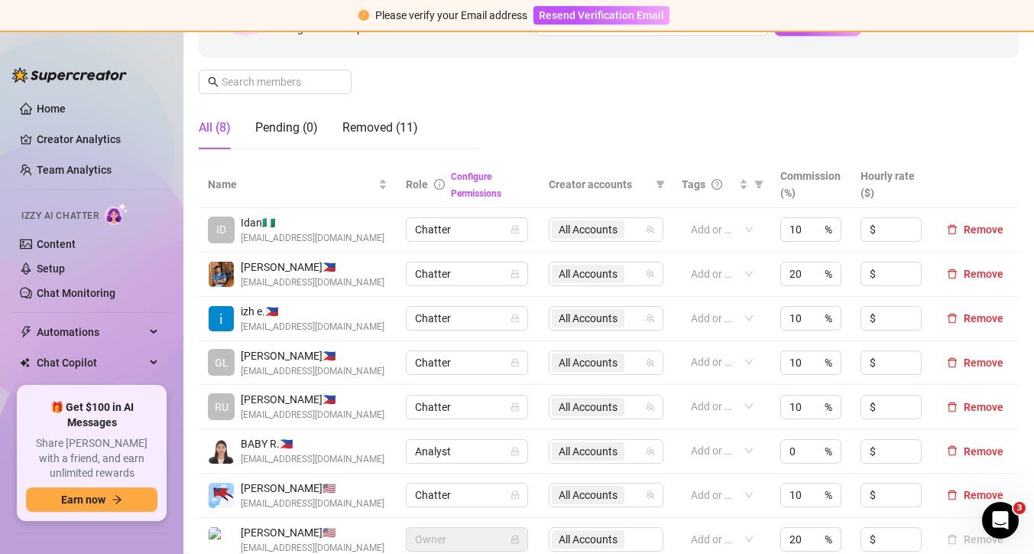
scroll to position [384, 0]
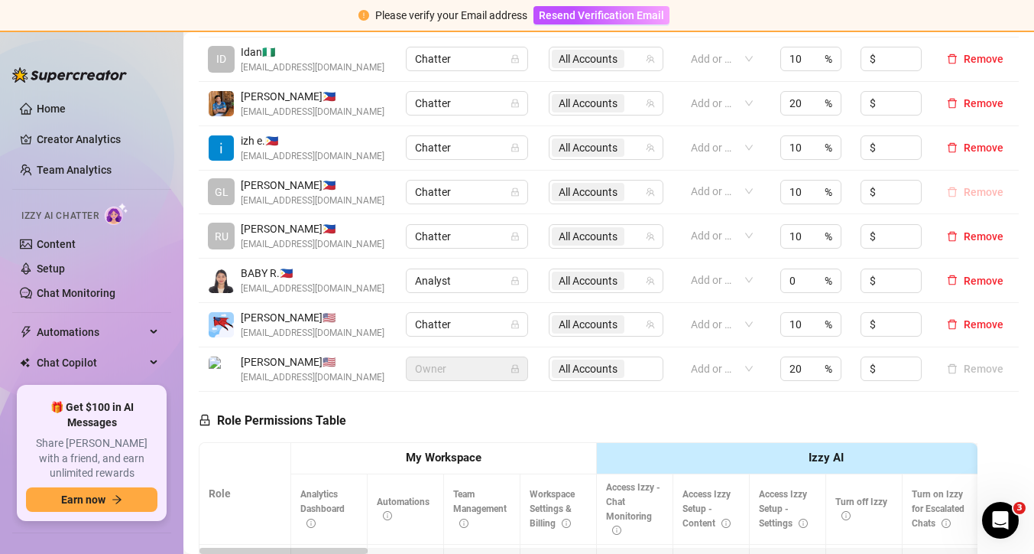
click at [977, 191] on span "Remove" at bounding box center [984, 192] width 40 height 12
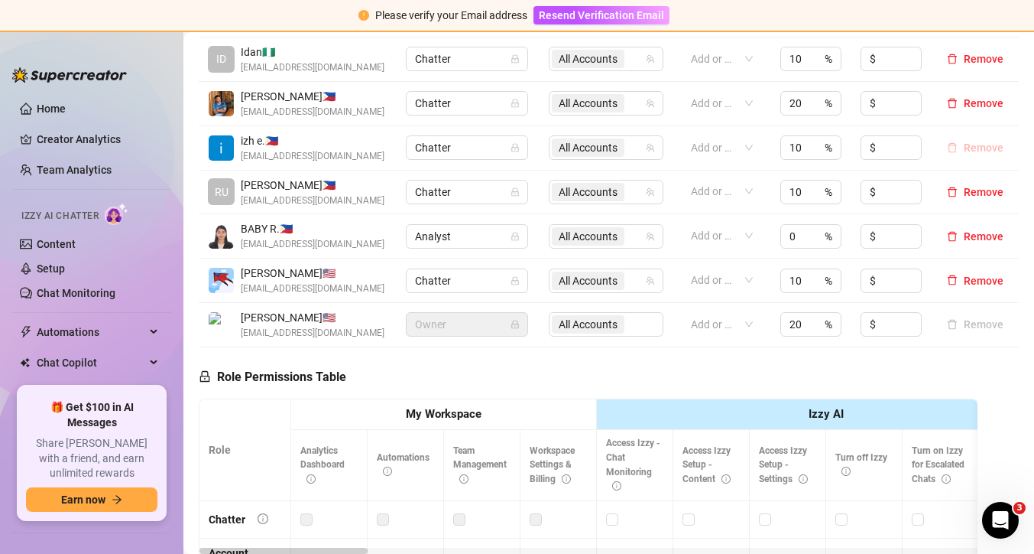
click at [976, 144] on span "Remove" at bounding box center [984, 147] width 40 height 12
